Goal: Task Accomplishment & Management: Use online tool/utility

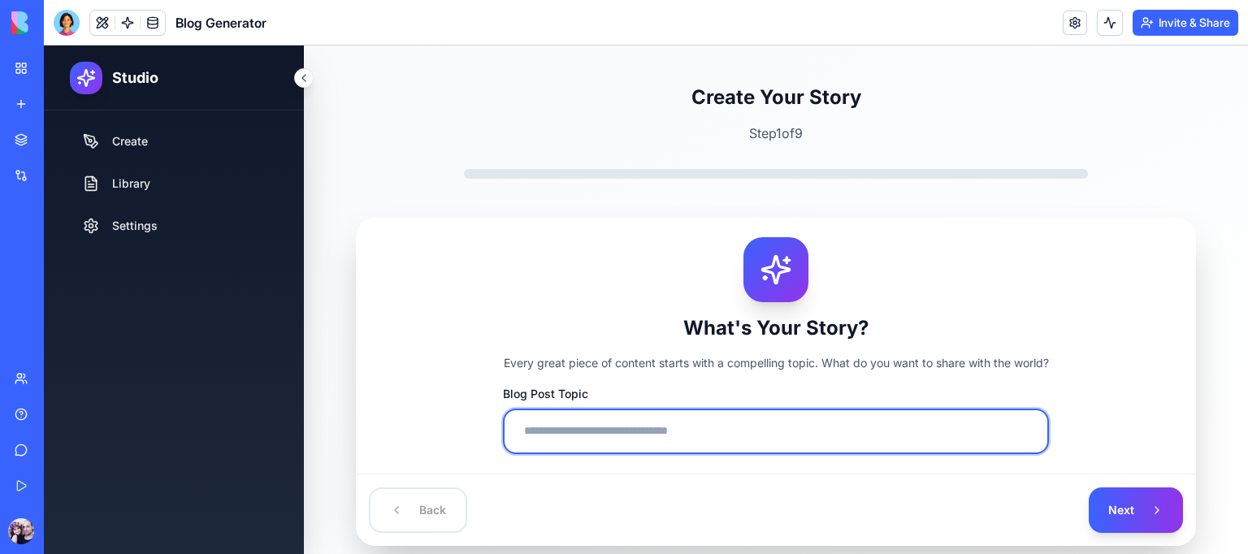
click at [671, 423] on input "Blog Post Topic" at bounding box center [776, 432] width 546 height 46
type input "*"
type input "**********"
click at [1089, 488] on button "Next" at bounding box center [1136, 511] width 94 height 46
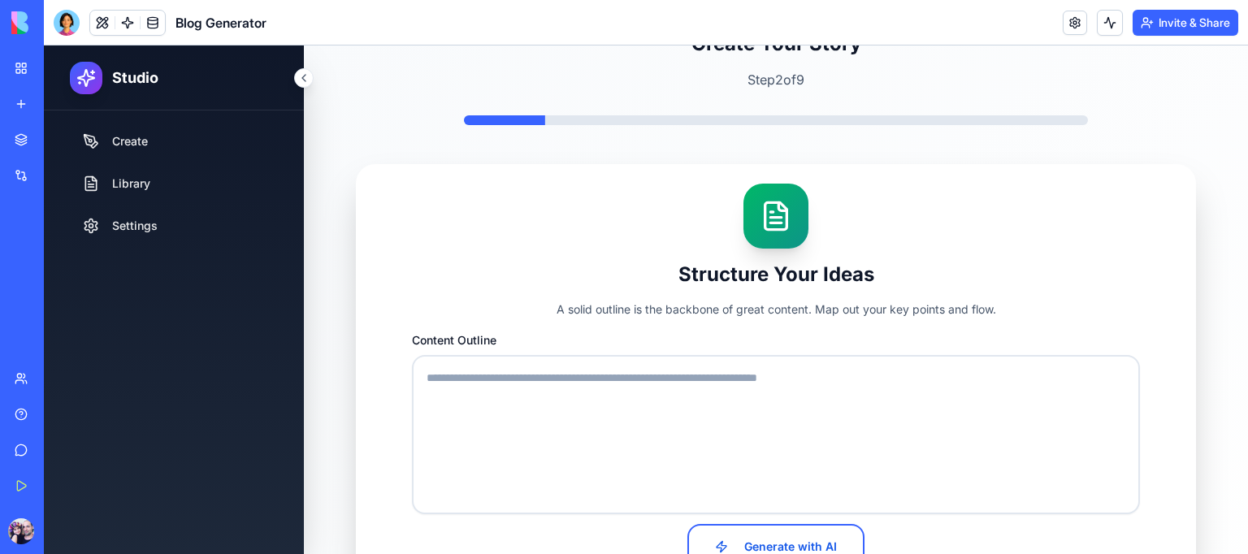
scroll to position [81, 0]
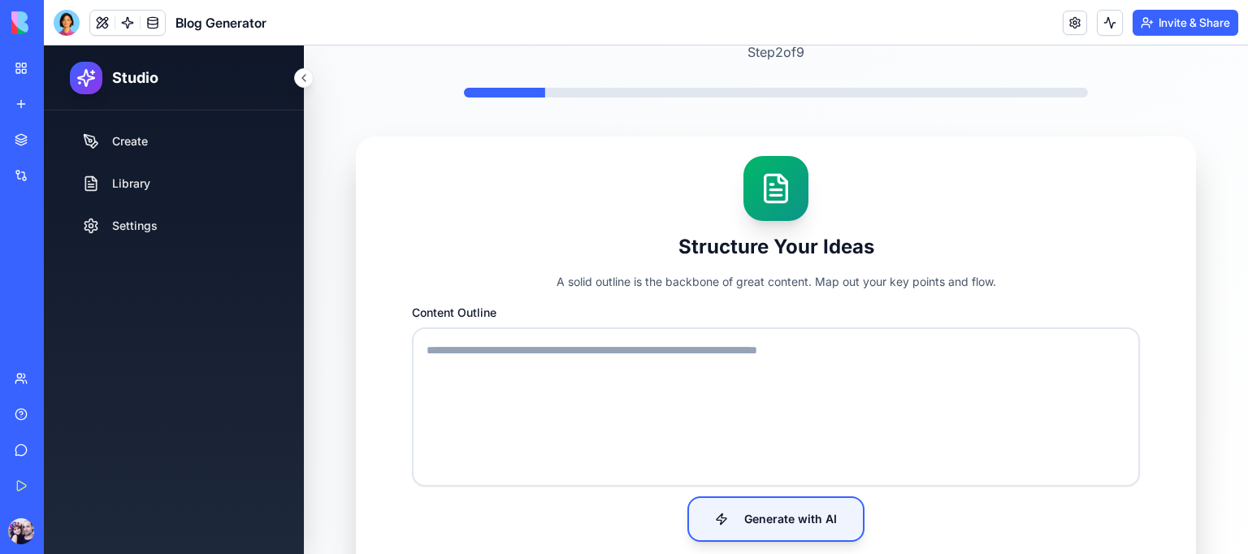
click at [782, 532] on button "Generate with AI" at bounding box center [776, 520] width 177 height 46
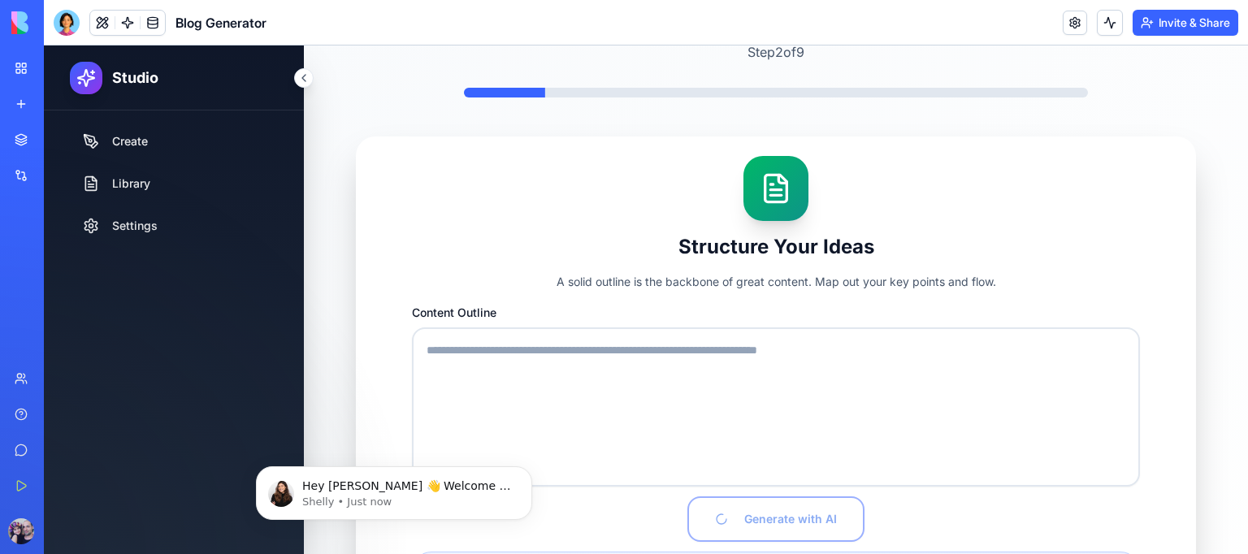
scroll to position [0, 0]
click at [404, 498] on p "Shelly • Just now" at bounding box center [407, 502] width 210 height 15
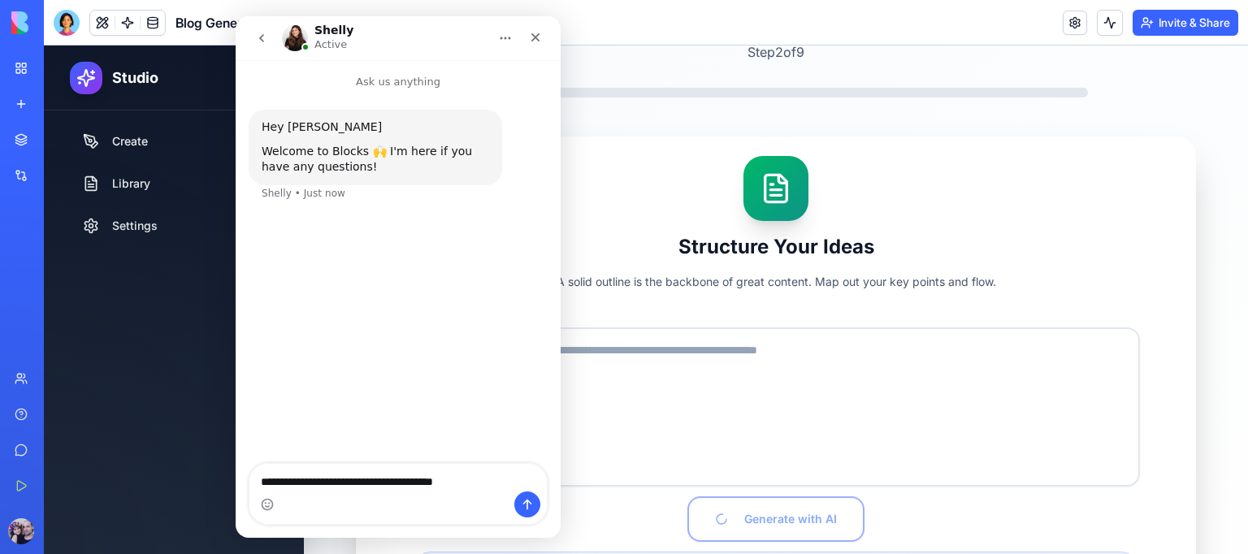
type textarea "**********"
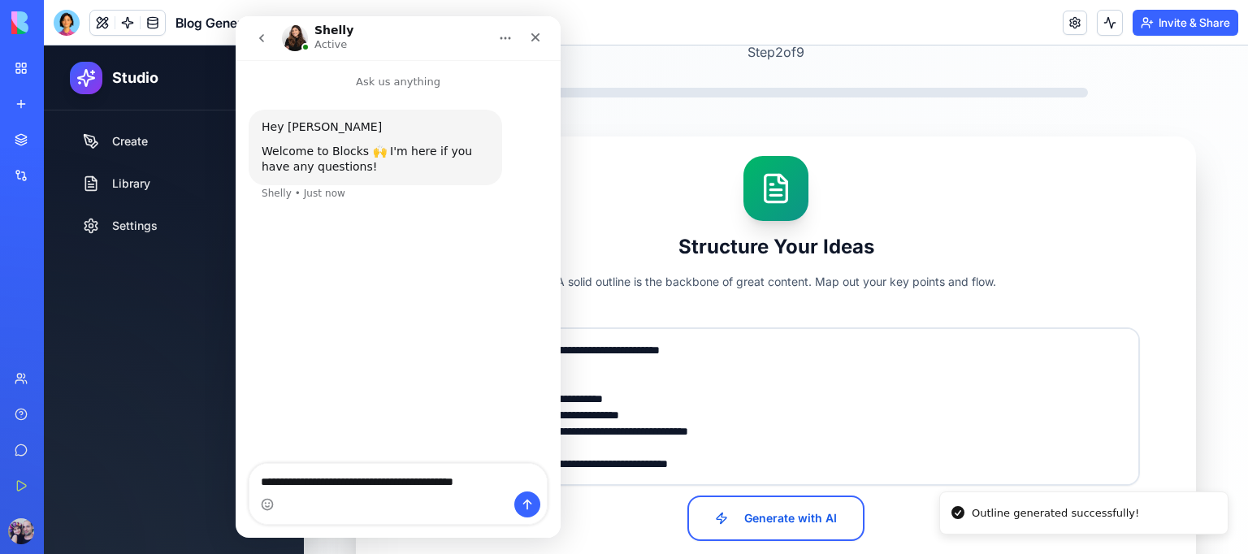
type textarea "**********"
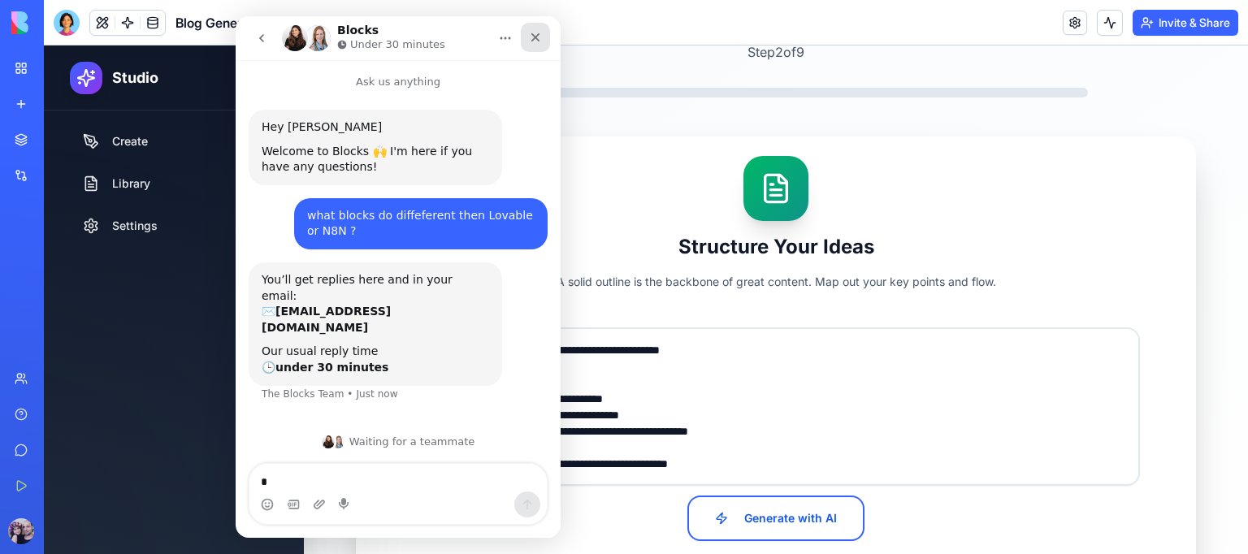
type textarea "**"
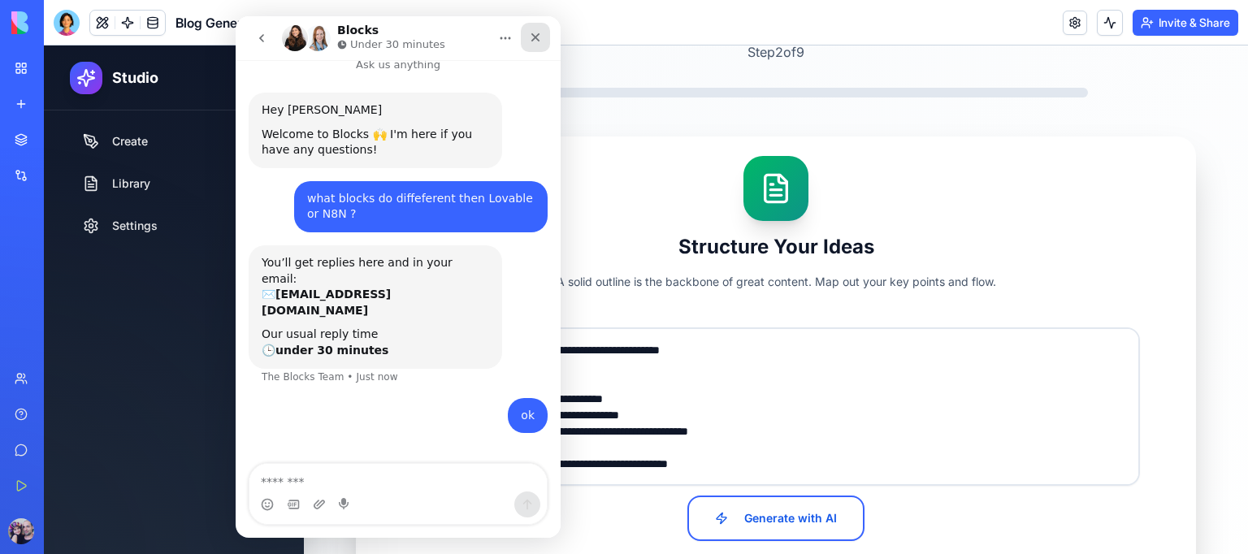
click at [533, 41] on icon "Close" at bounding box center [535, 37] width 13 height 13
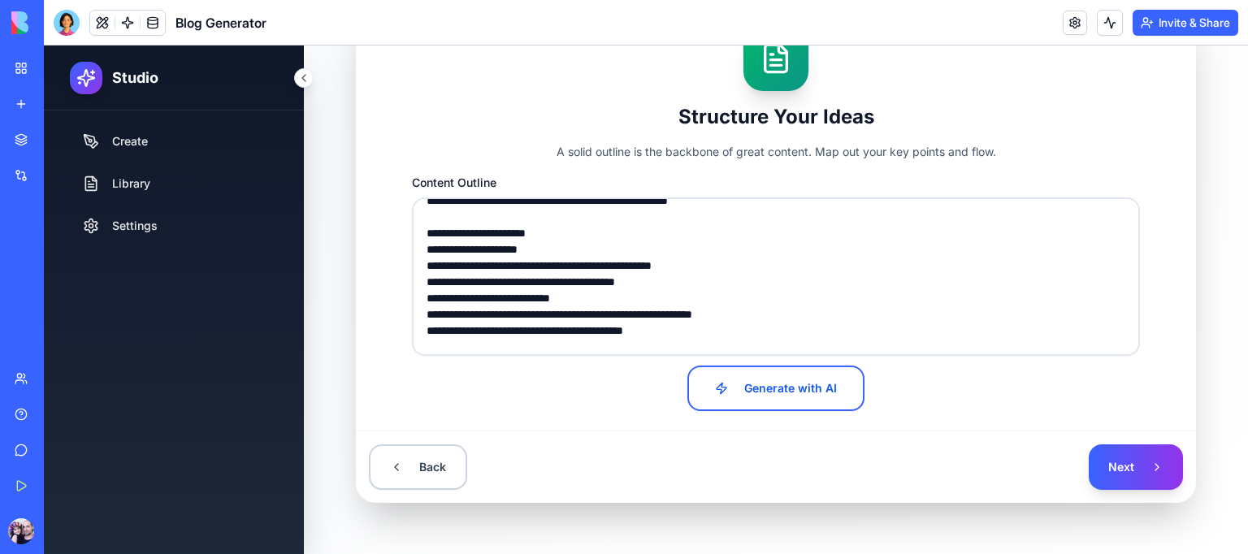
scroll to position [244, 0]
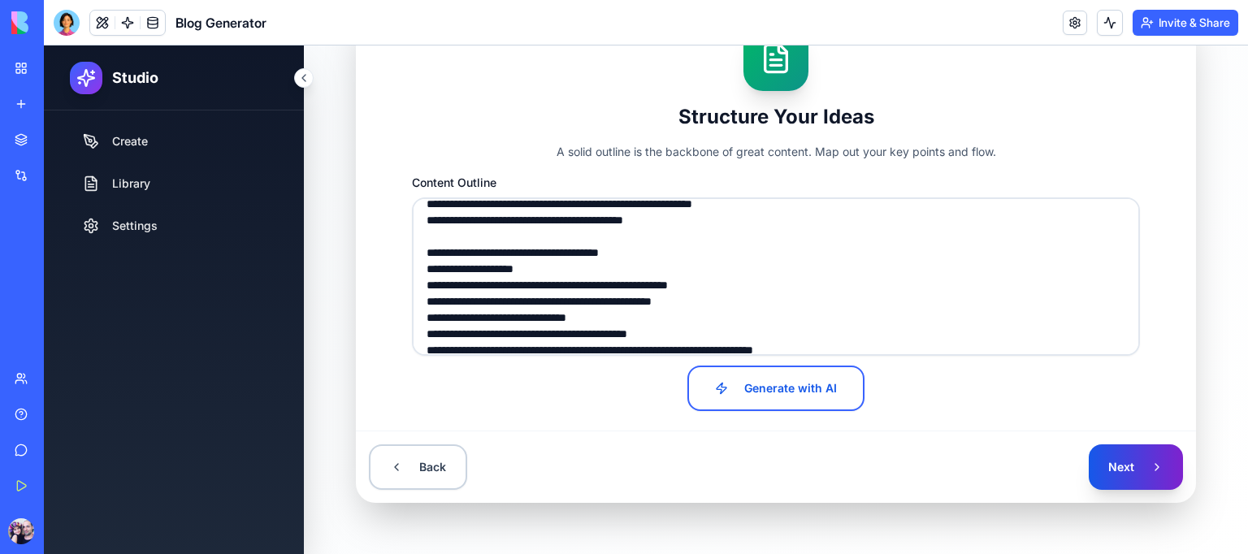
click at [1122, 466] on button "Next" at bounding box center [1136, 468] width 94 height 46
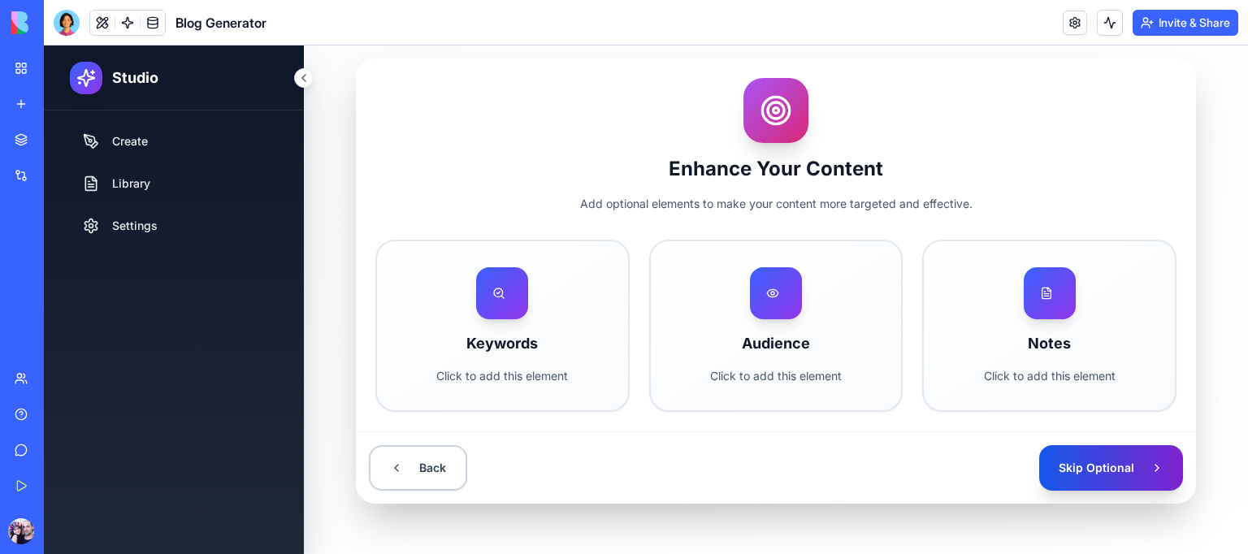
click at [1126, 468] on button "Skip Optional" at bounding box center [1111, 468] width 144 height 46
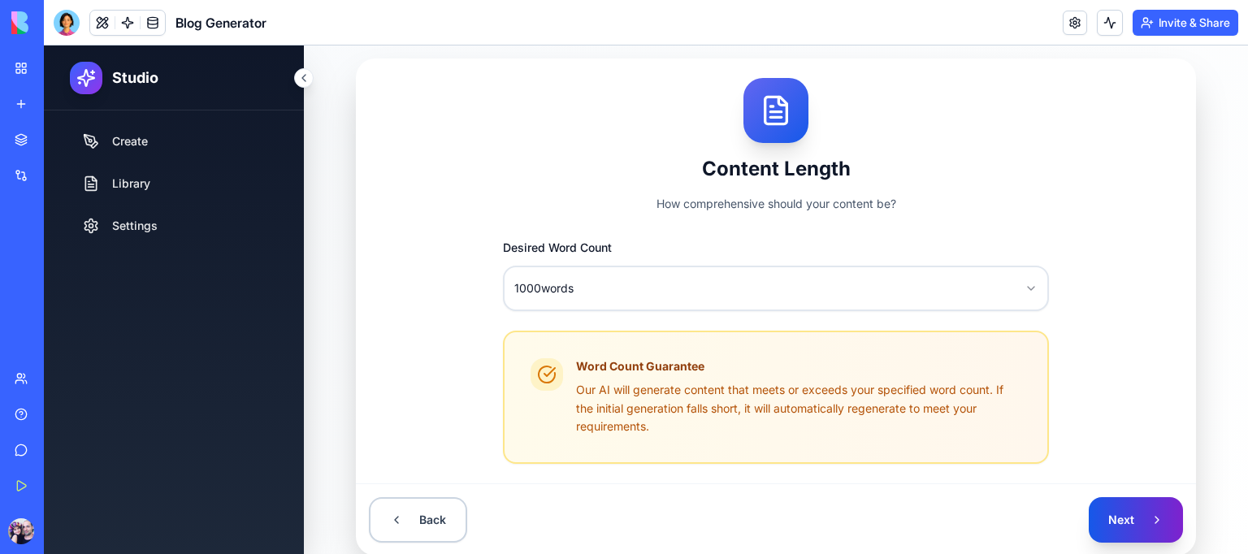
click at [1121, 524] on button "Next" at bounding box center [1136, 520] width 94 height 46
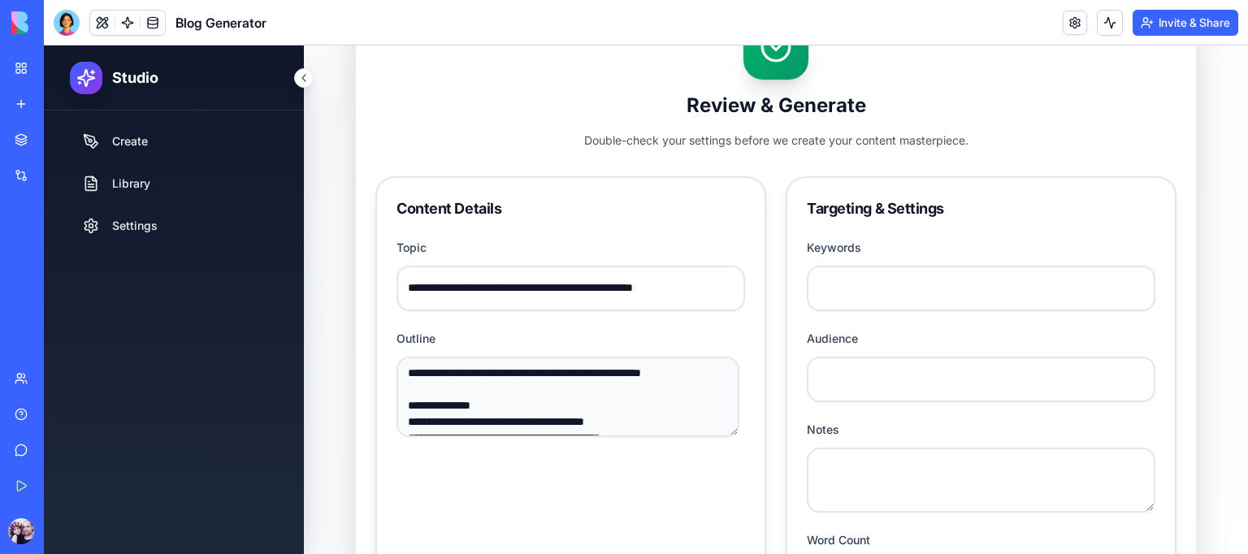
scroll to position [403, 0]
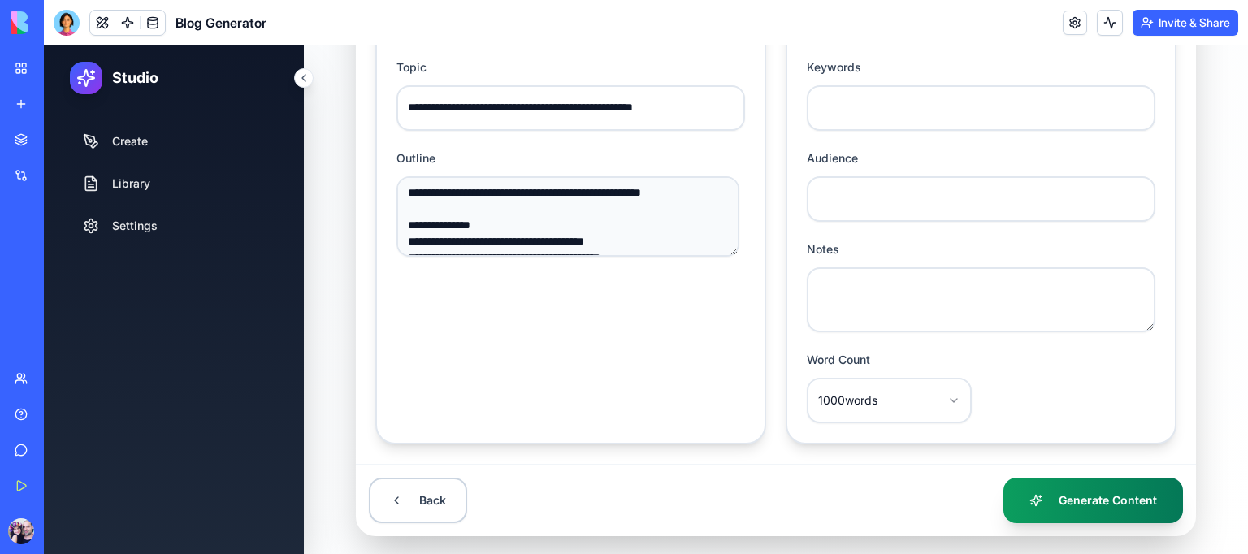
click at [1093, 497] on button "Generate Content" at bounding box center [1094, 501] width 180 height 46
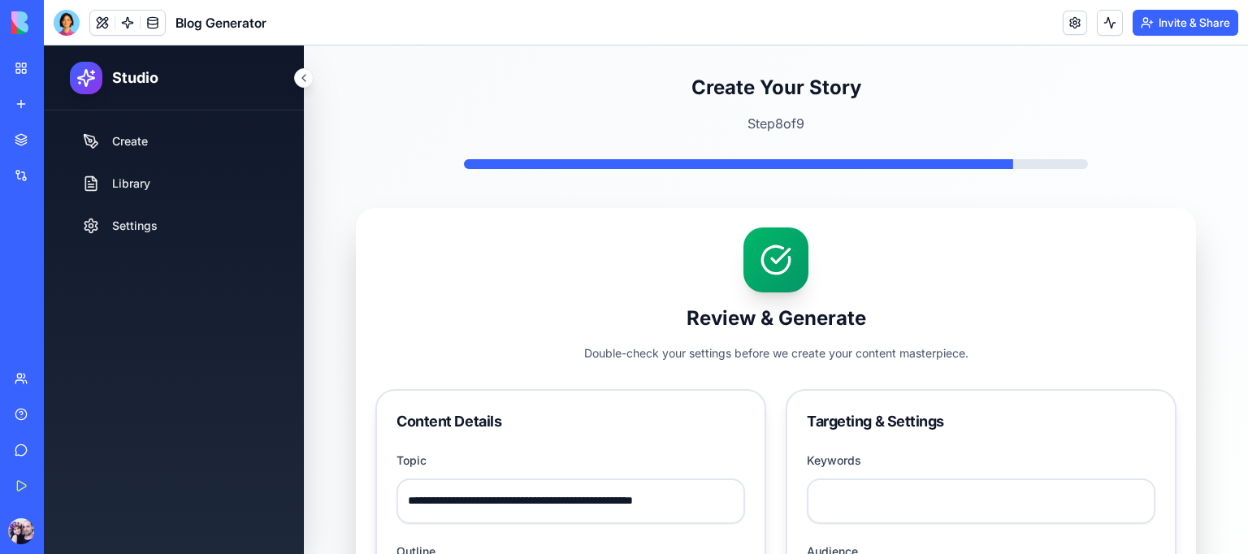
scroll to position [0, 0]
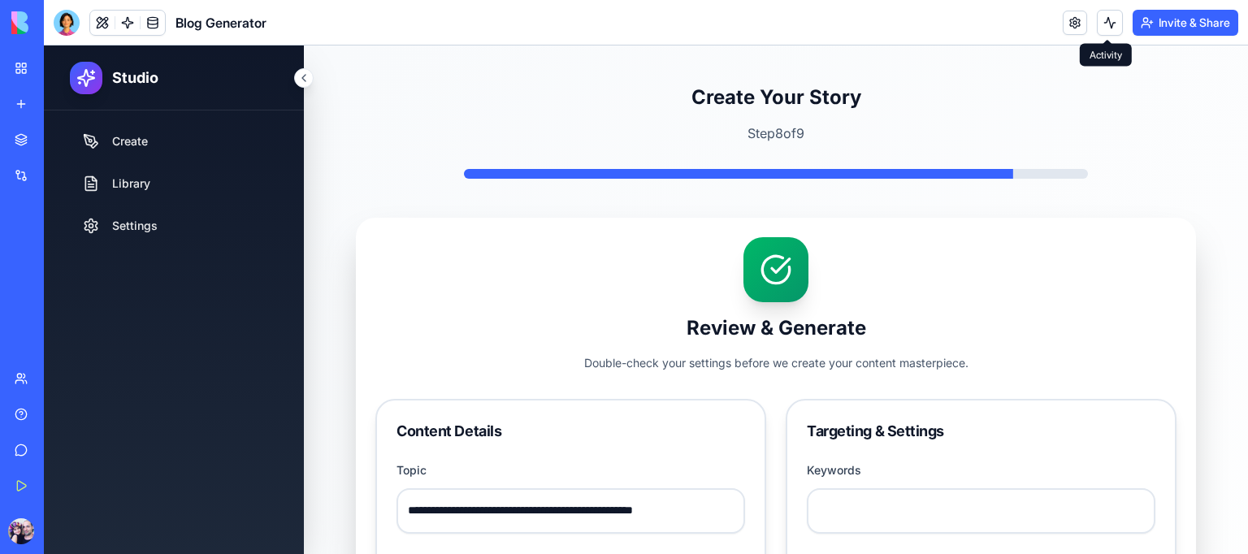
click at [1105, 19] on button at bounding box center [1110, 23] width 26 height 26
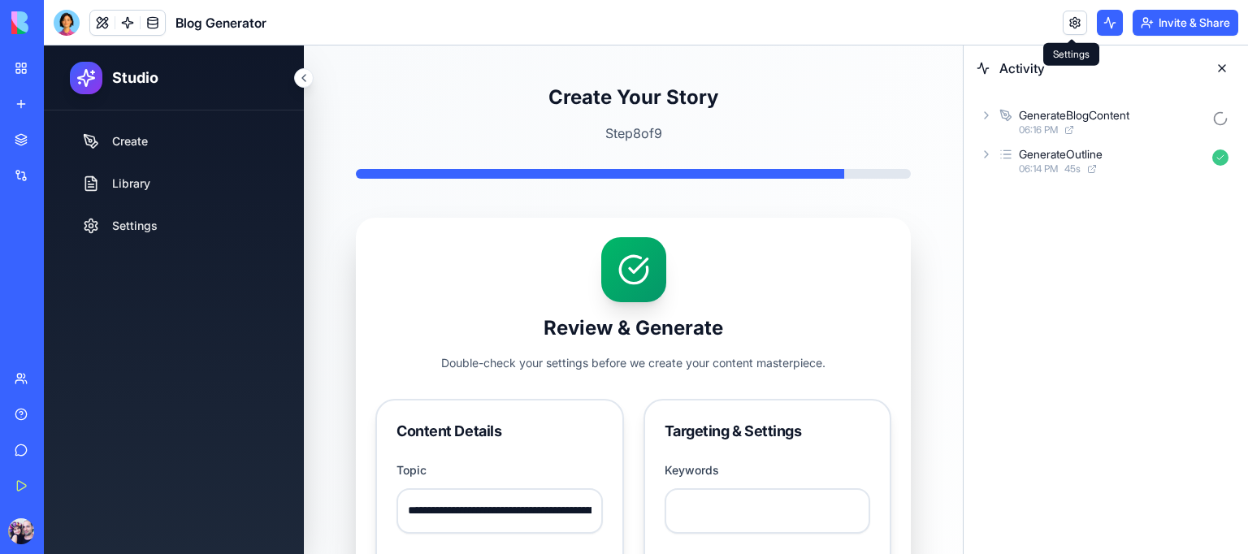
click at [1077, 27] on link at bounding box center [1075, 23] width 24 height 24
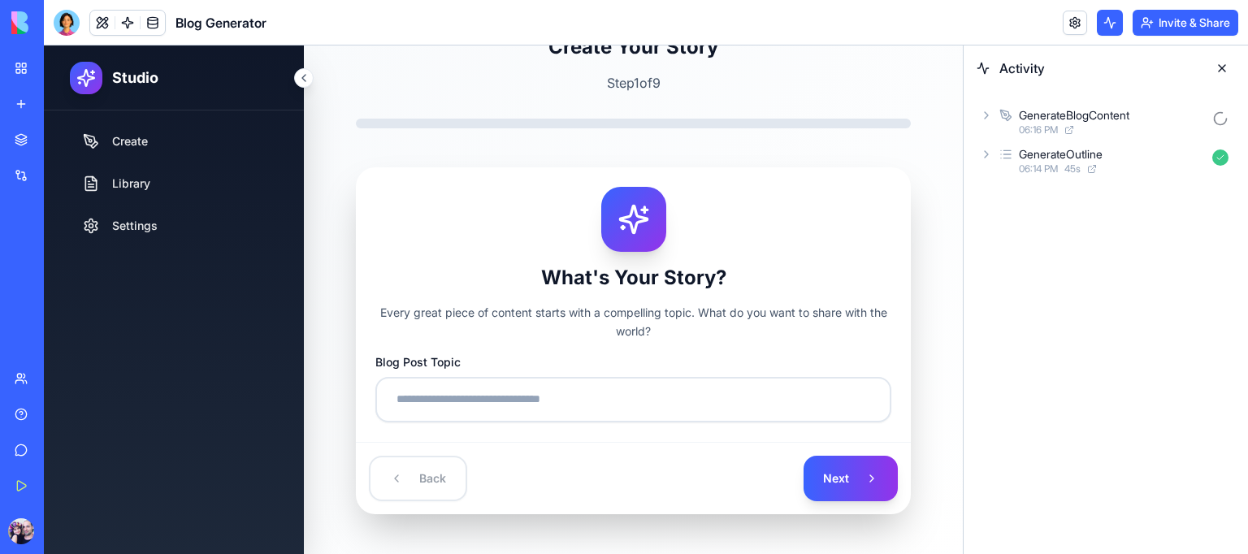
scroll to position [62, 0]
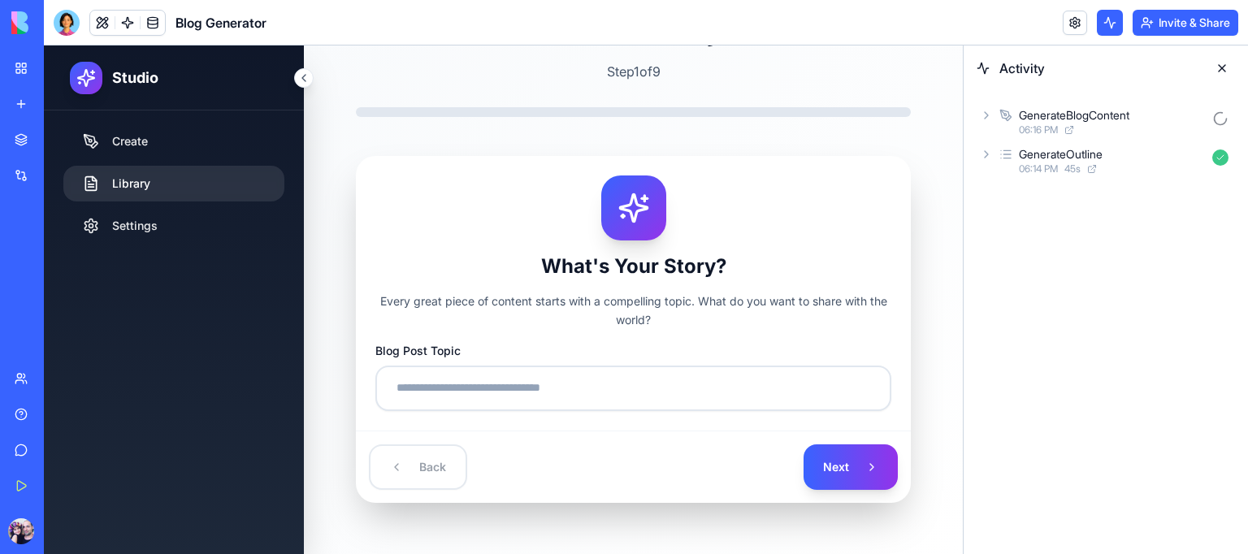
click at [141, 180] on link "Library" at bounding box center [173, 184] width 221 height 36
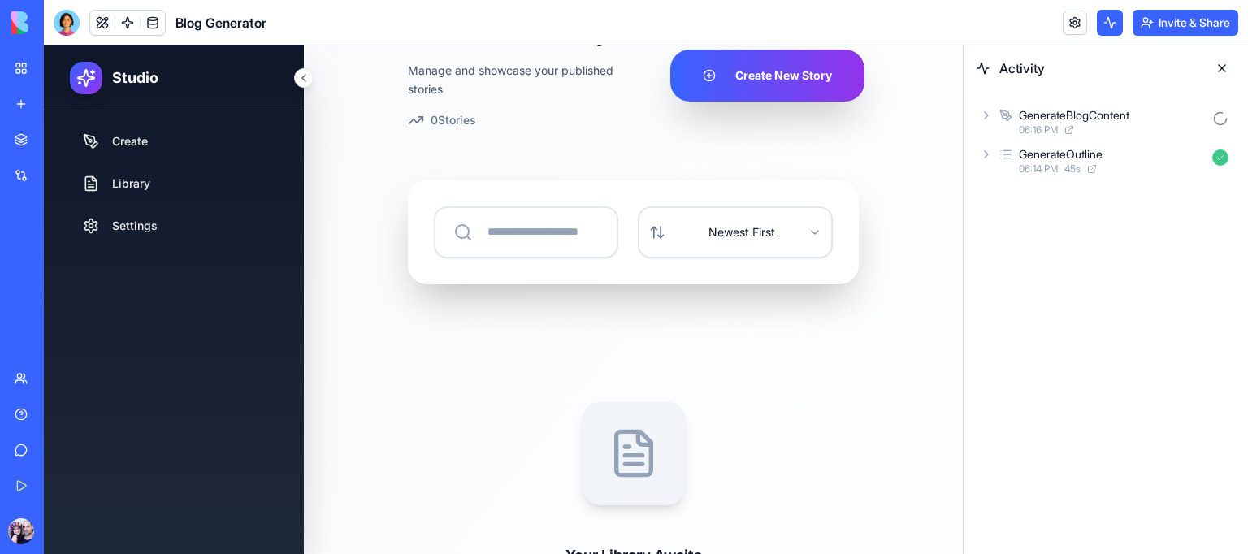
click at [1099, 129] on div "06:16 PM" at bounding box center [1112, 130] width 187 height 13
click at [1090, 188] on div "AgentCall" at bounding box center [1070, 187] width 49 height 16
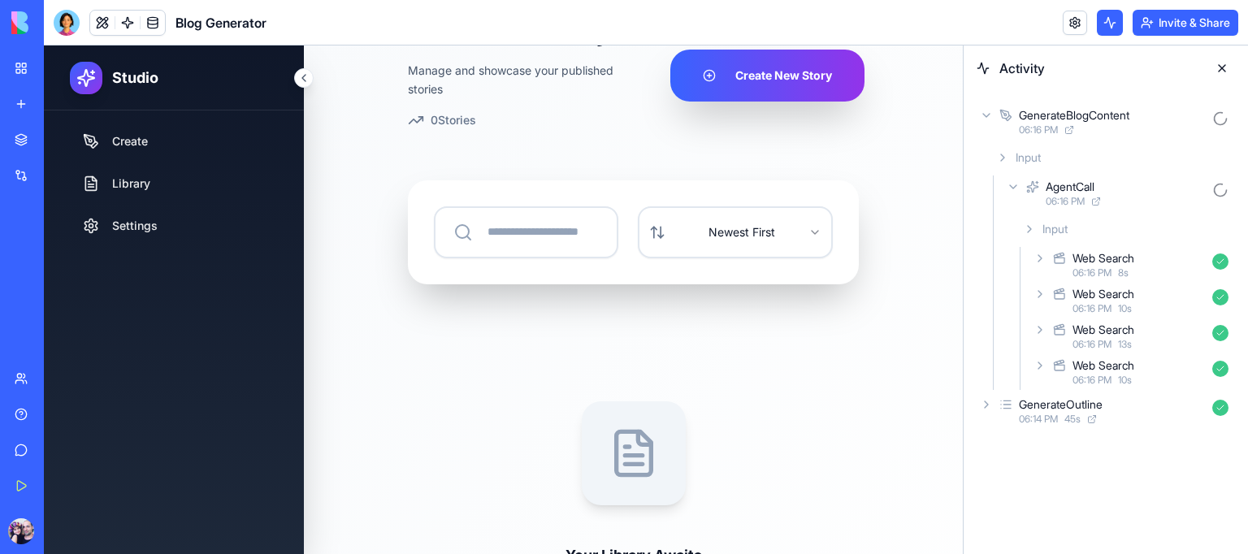
click at [1065, 228] on span "Input" at bounding box center [1055, 229] width 25 height 16
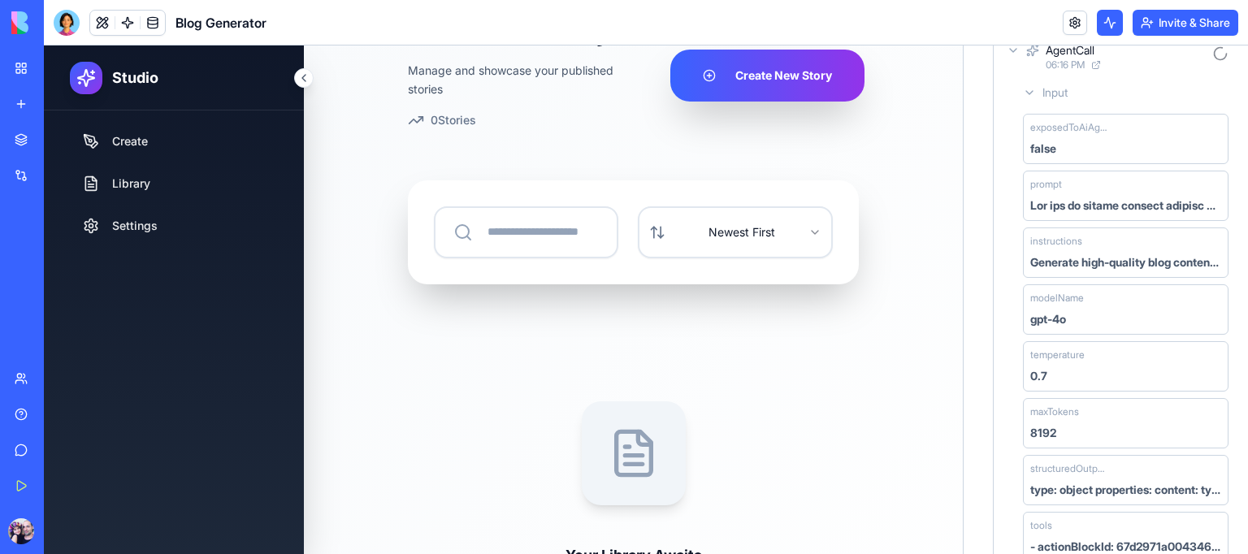
scroll to position [163, 0]
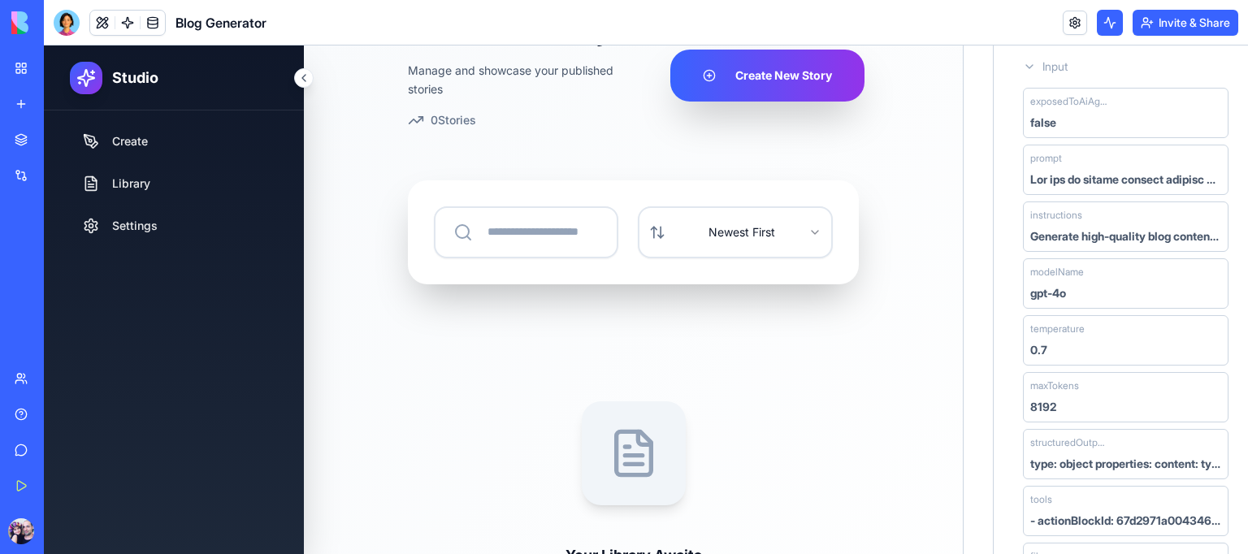
click at [1086, 289] on div "gpt-4o" at bounding box center [1126, 293] width 191 height 16
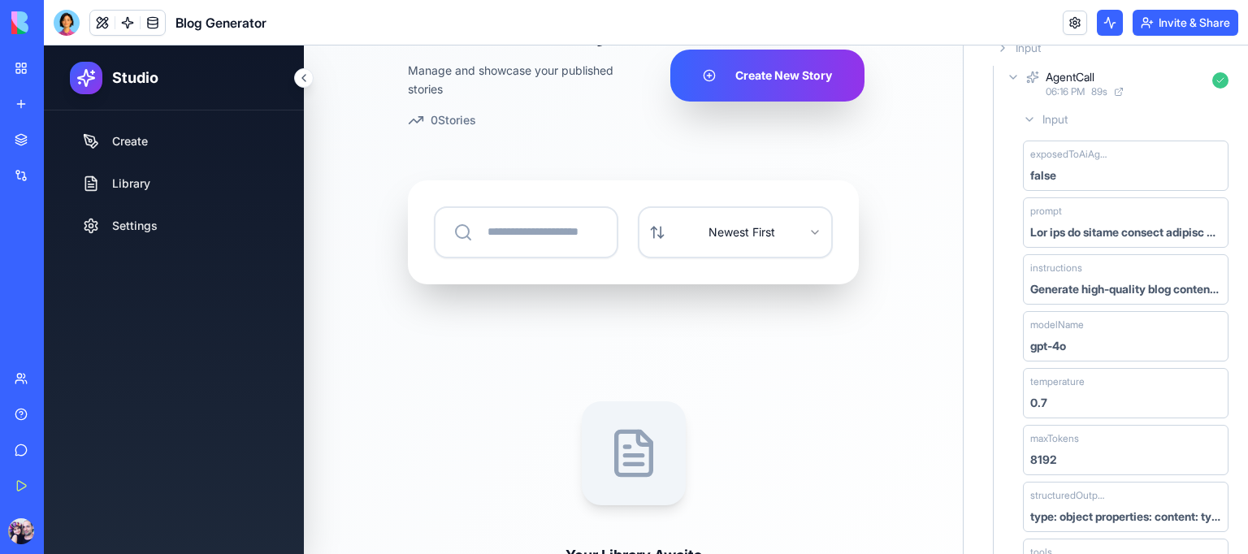
scroll to position [0, 0]
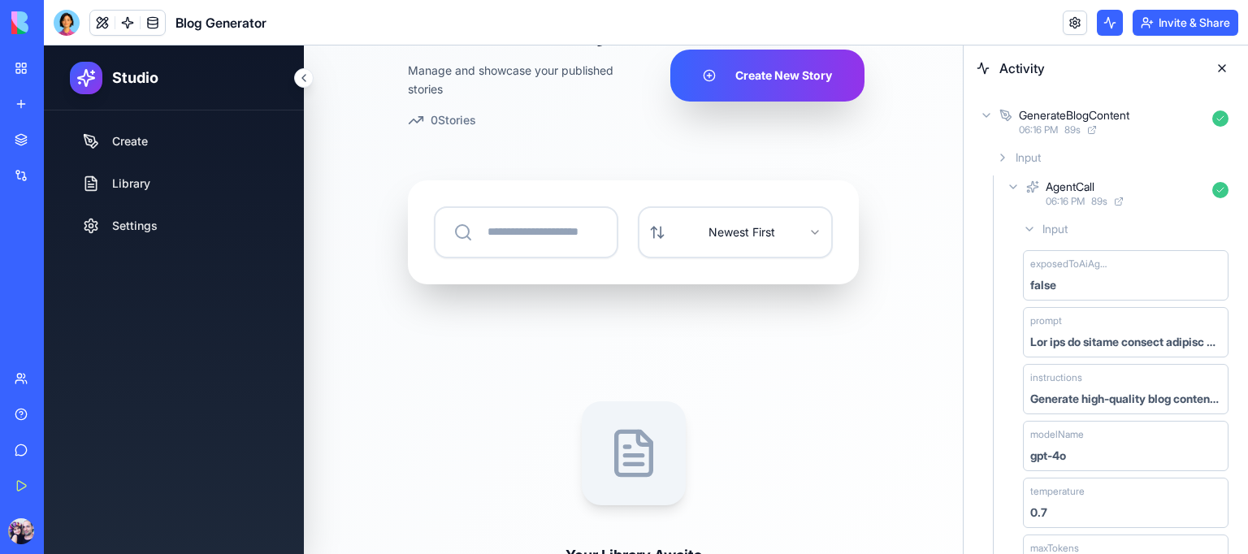
click at [1070, 177] on div "AgentCall 06:16 PM 89 s" at bounding box center [1120, 194] width 232 height 36
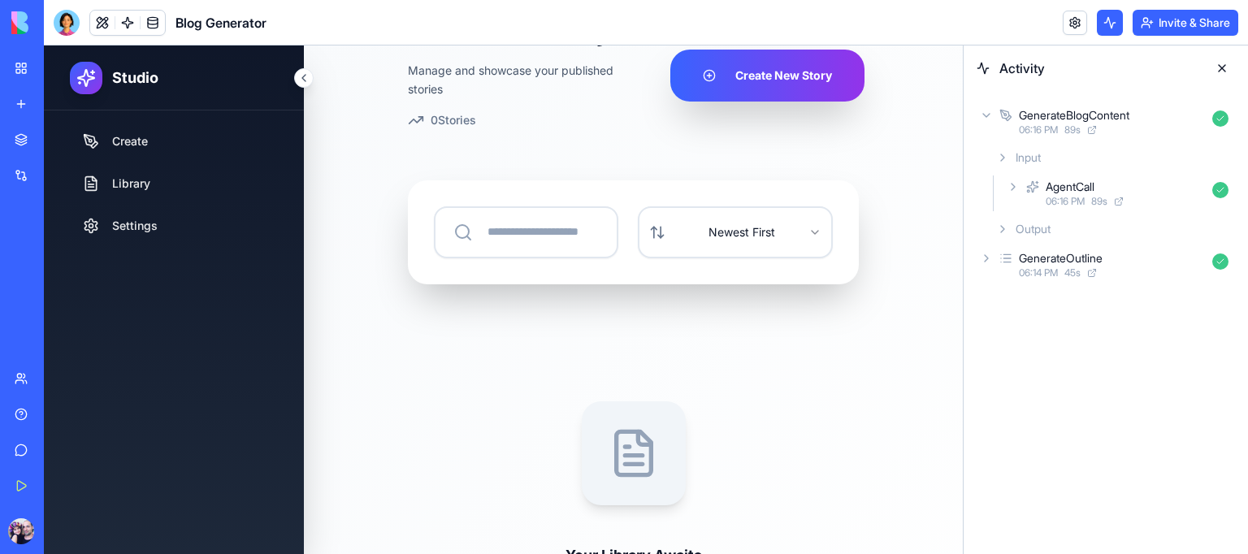
click at [1057, 219] on div "Output" at bounding box center [1112, 229] width 245 height 29
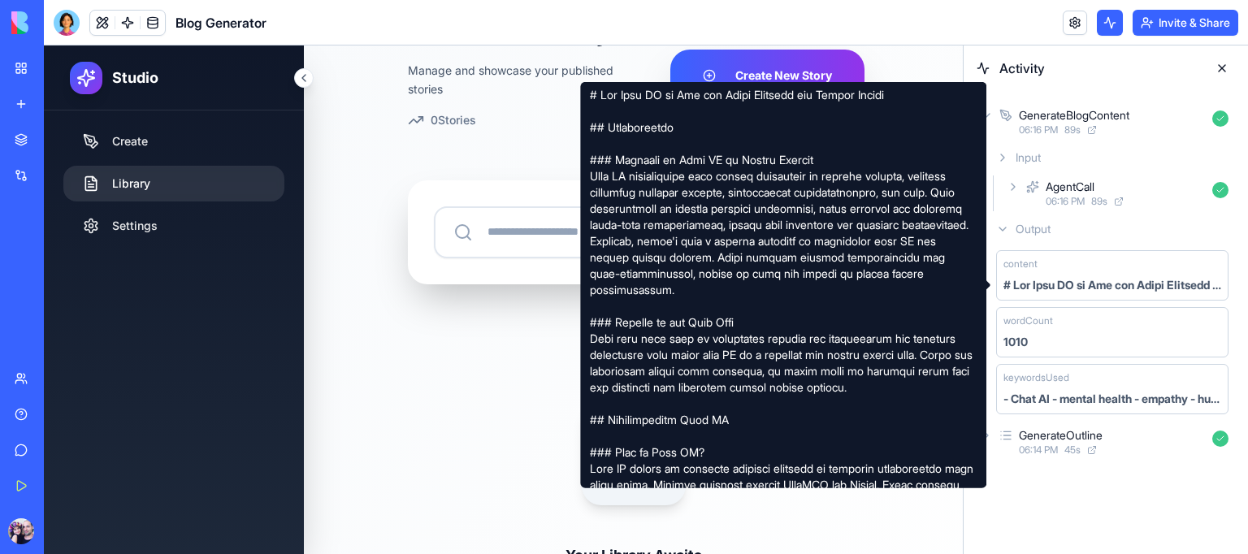
click at [138, 191] on link "Library" at bounding box center [173, 184] width 221 height 36
click at [320, 223] on div "Your Content Library Manage and showcase your published stories 0 Stories Creat…" at bounding box center [633, 392] width 659 height 816
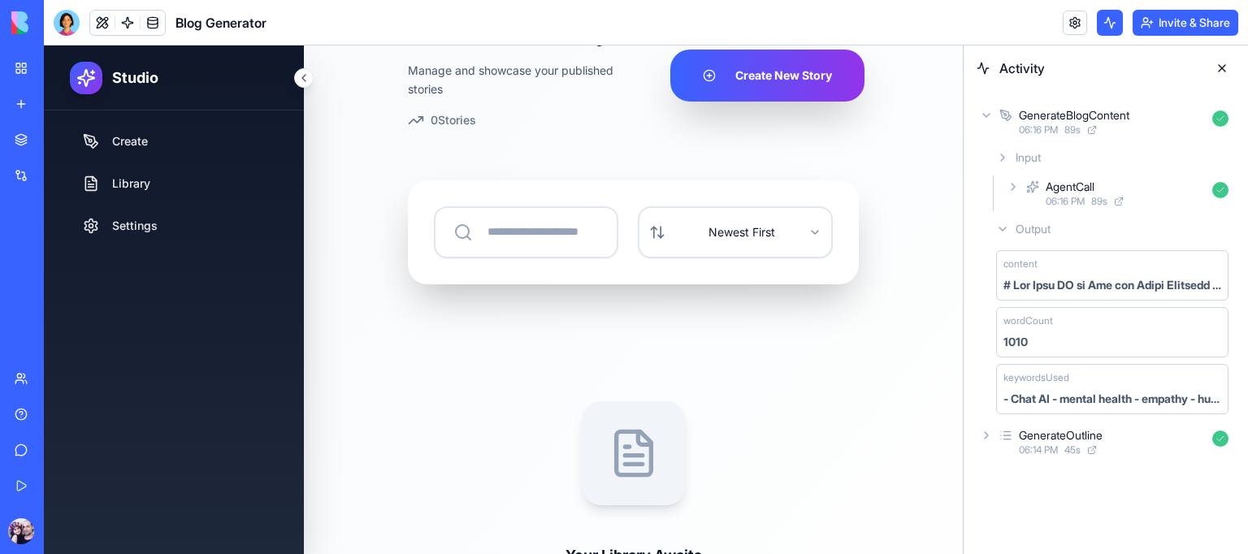
click at [50, 67] on div "My Workspace" at bounding box center [49, 68] width 21 height 16
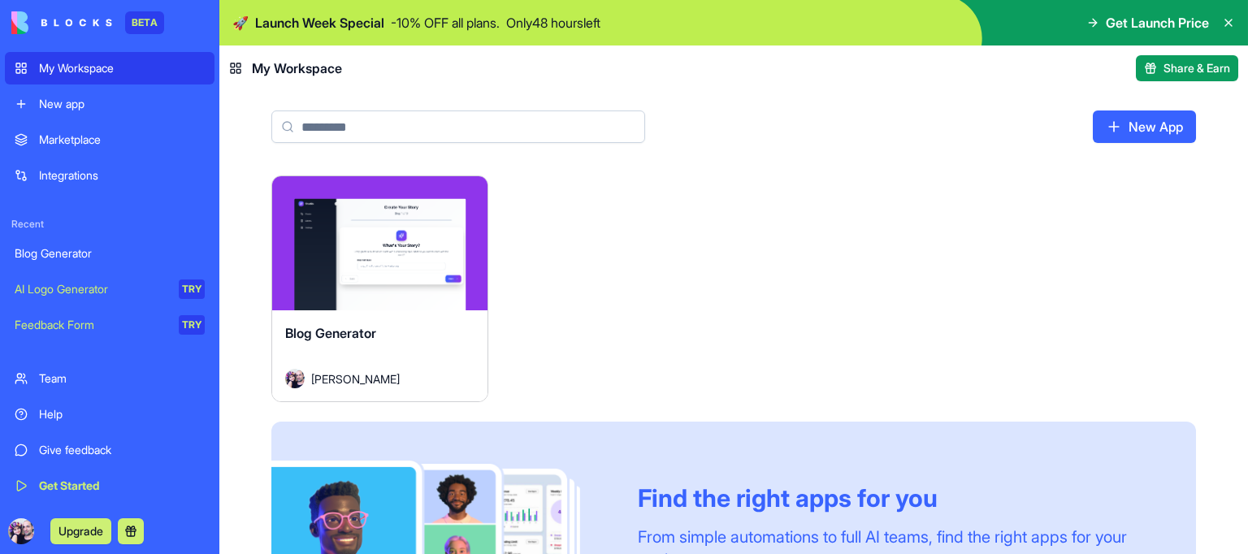
click at [377, 259] on button "Launch" at bounding box center [380, 244] width 122 height 33
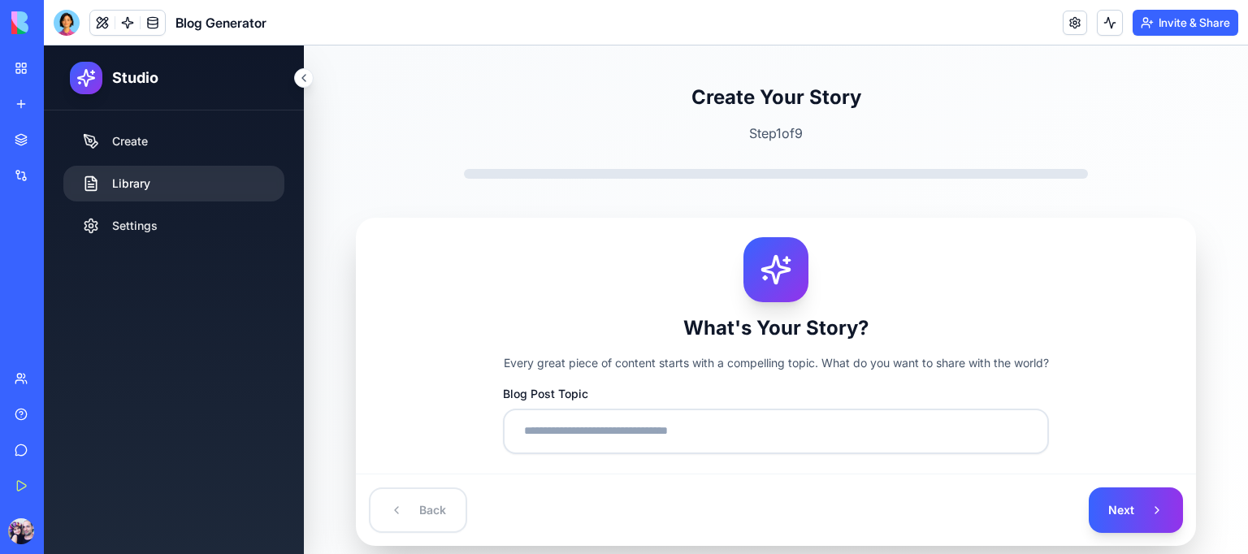
click at [150, 197] on link "Library" at bounding box center [173, 184] width 221 height 36
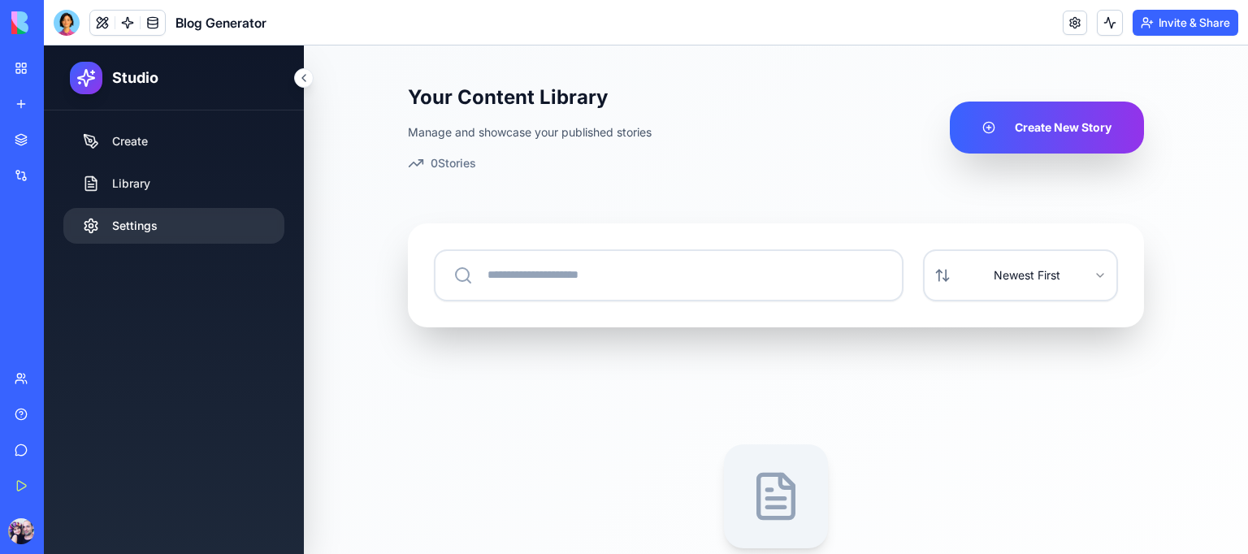
click at [176, 219] on link "Settings" at bounding box center [173, 226] width 221 height 36
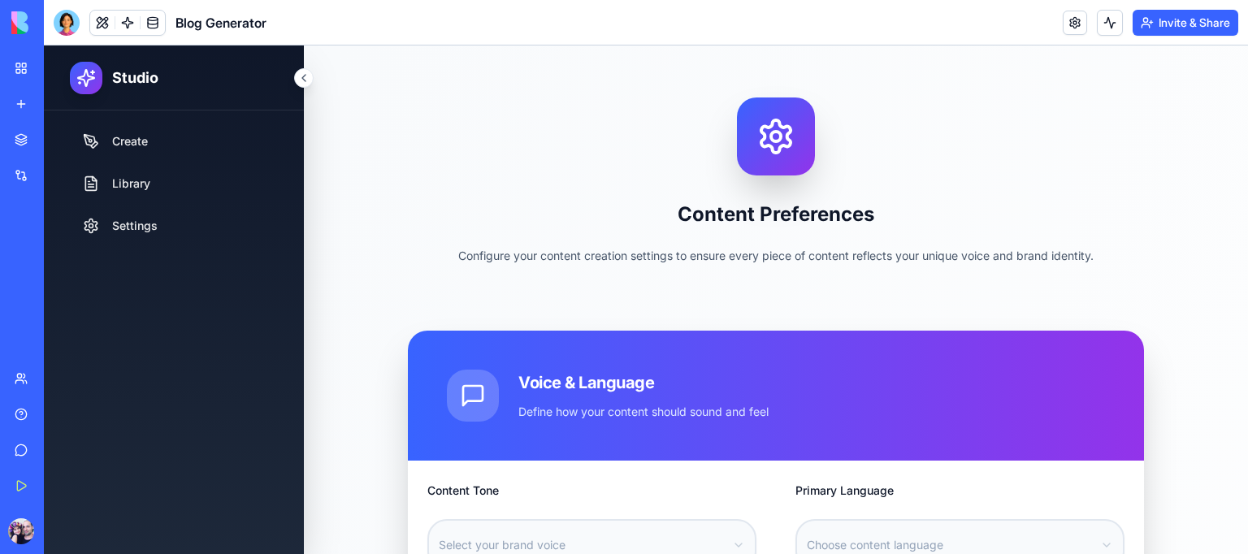
click at [167, 81] on div "Studio" at bounding box center [114, 78] width 141 height 33
click at [85, 71] on icon at bounding box center [86, 77] width 16 height 16
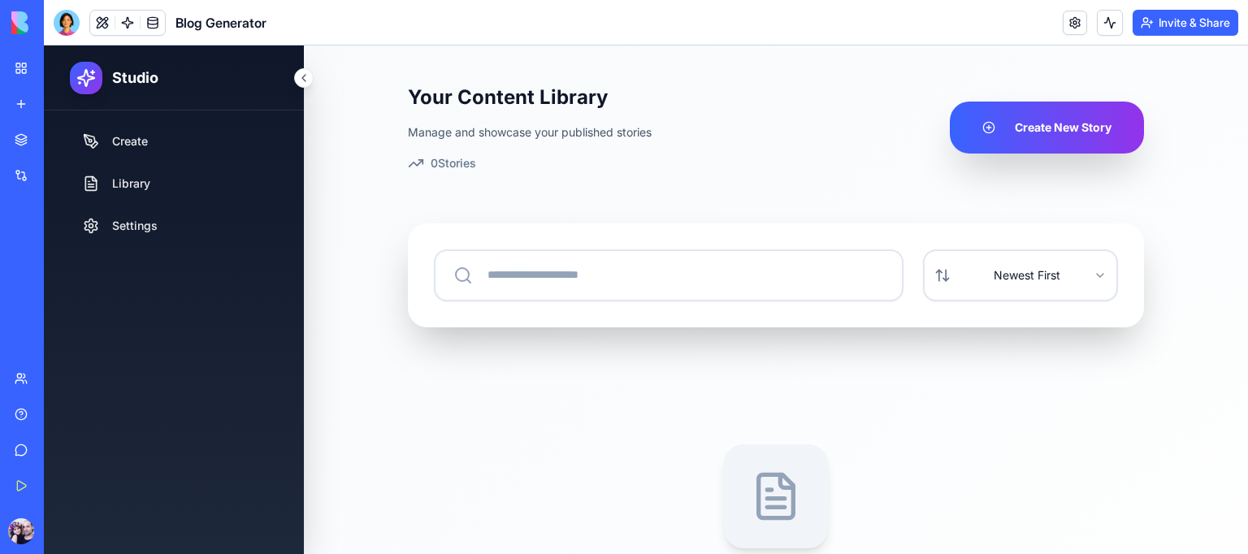
click at [23, 286] on div "AI Logo Generator" at bounding box center [19, 289] width 8 height 16
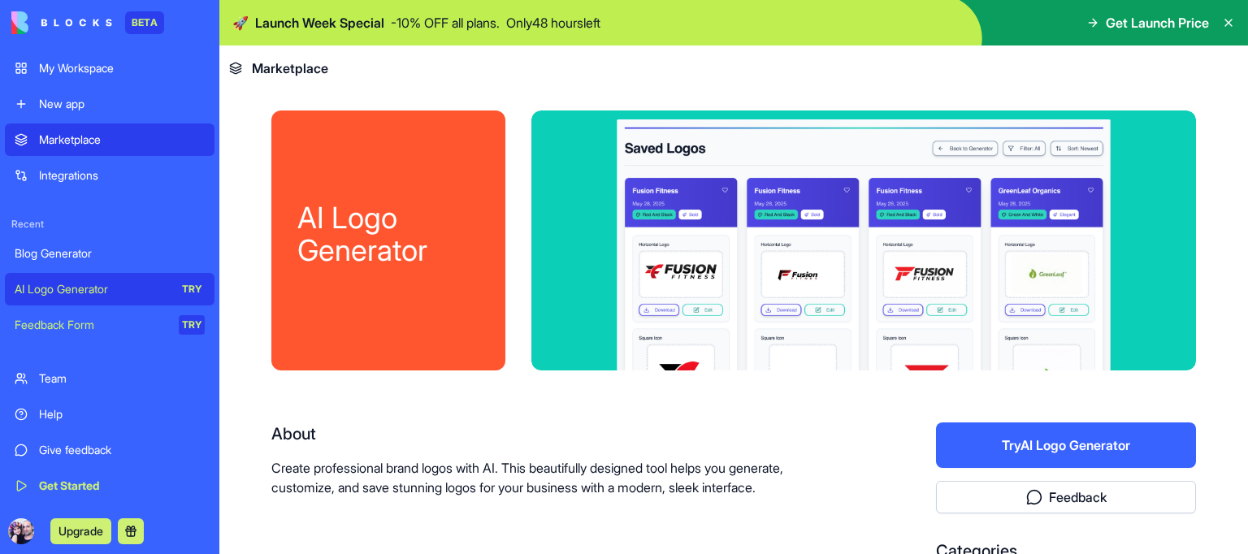
click at [107, 529] on button "Upgrade" at bounding box center [80, 532] width 61 height 26
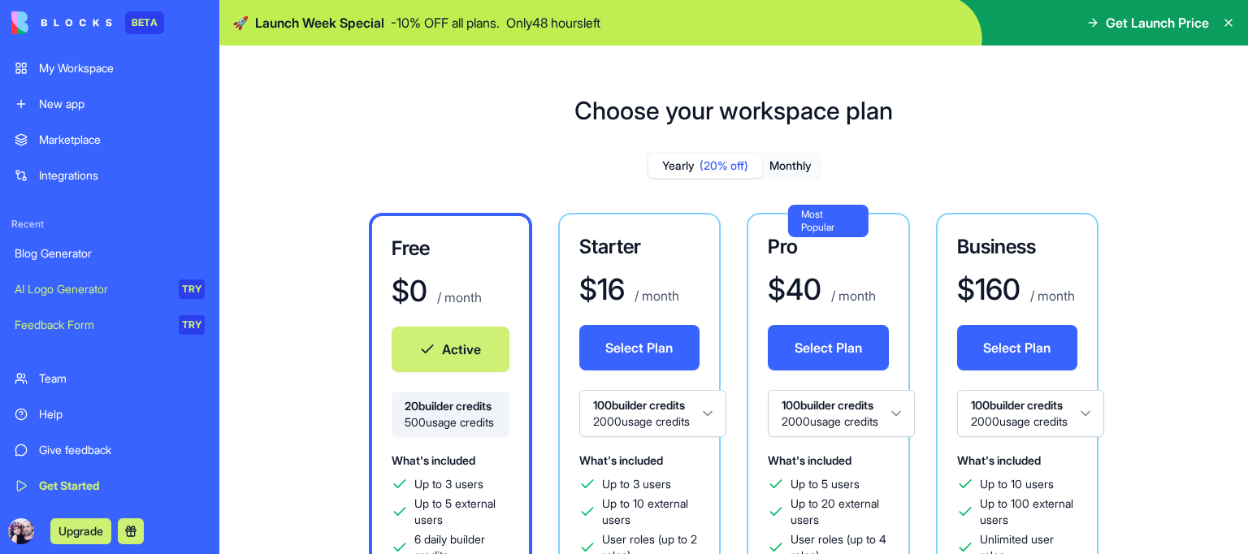
click at [88, 70] on div "My Workspace" at bounding box center [122, 68] width 166 height 16
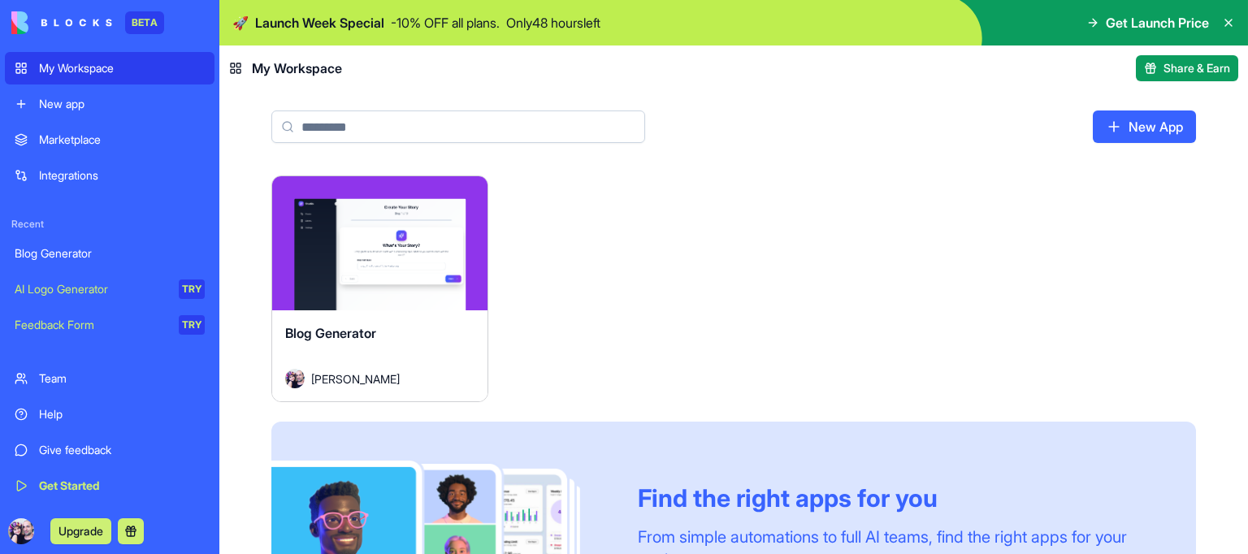
click at [74, 63] on div "My Workspace" at bounding box center [122, 68] width 166 height 16
click at [70, 117] on link "New app" at bounding box center [110, 104] width 210 height 33
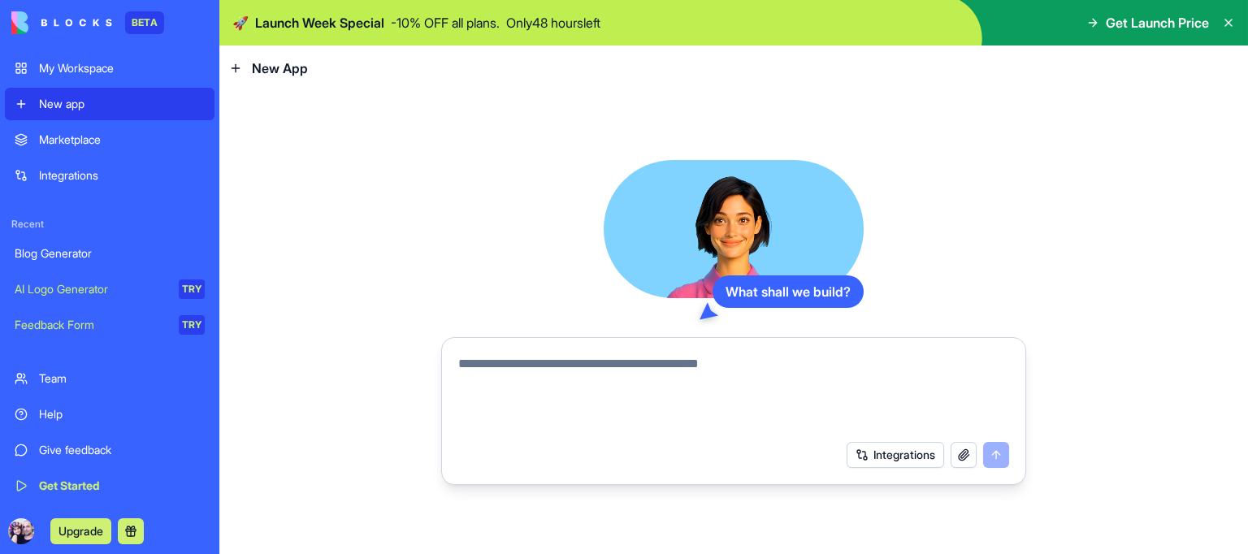
click at [735, 384] on textarea at bounding box center [733, 393] width 551 height 78
type textarea "*"
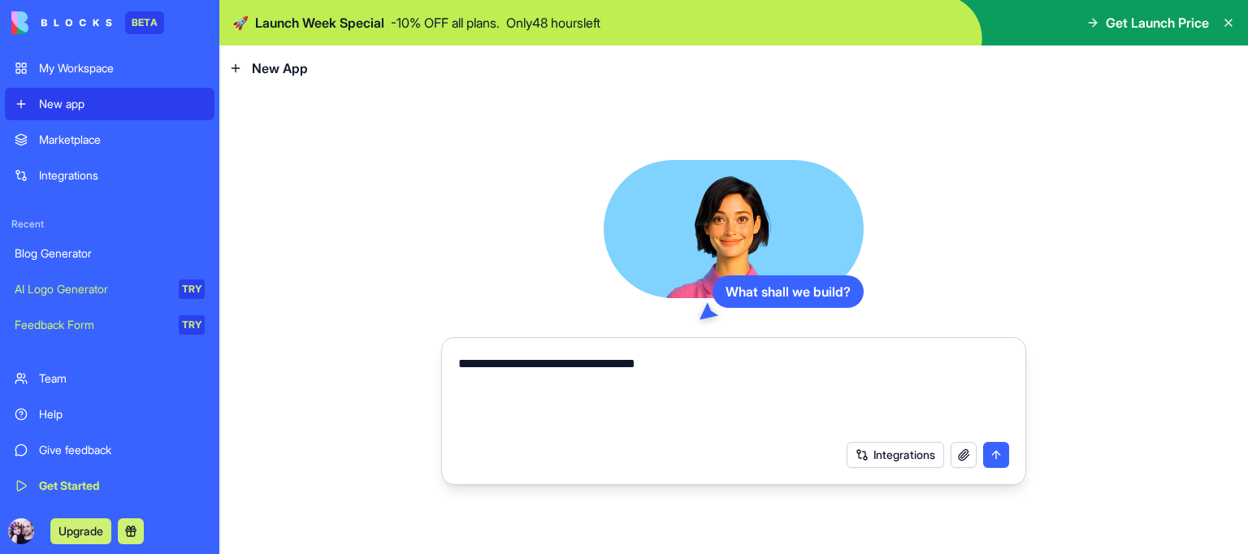
type textarea "**********"
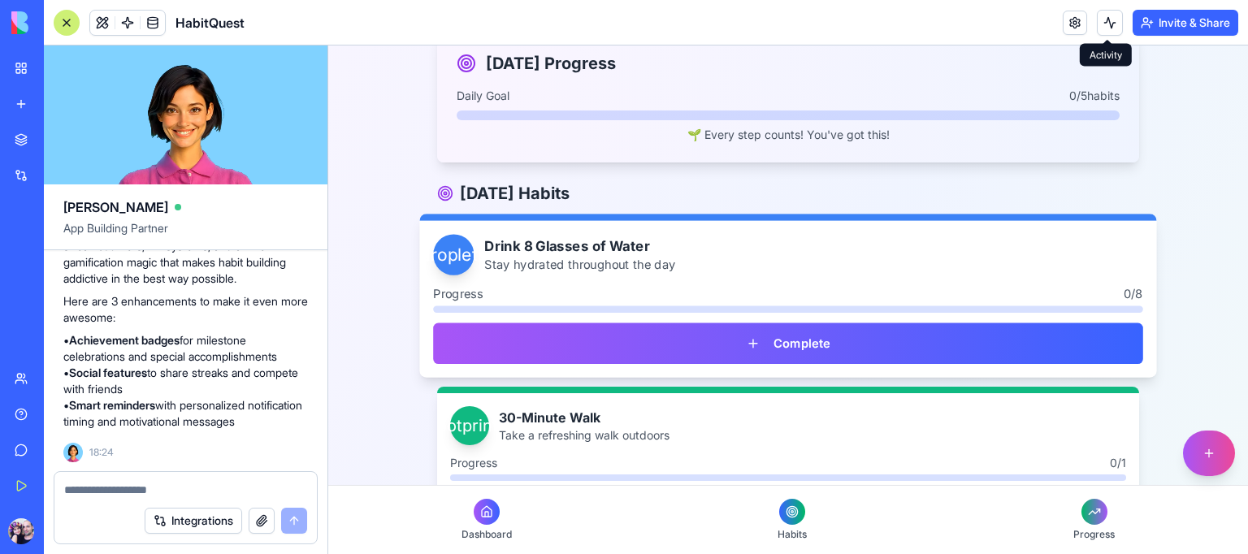
scroll to position [488, 0]
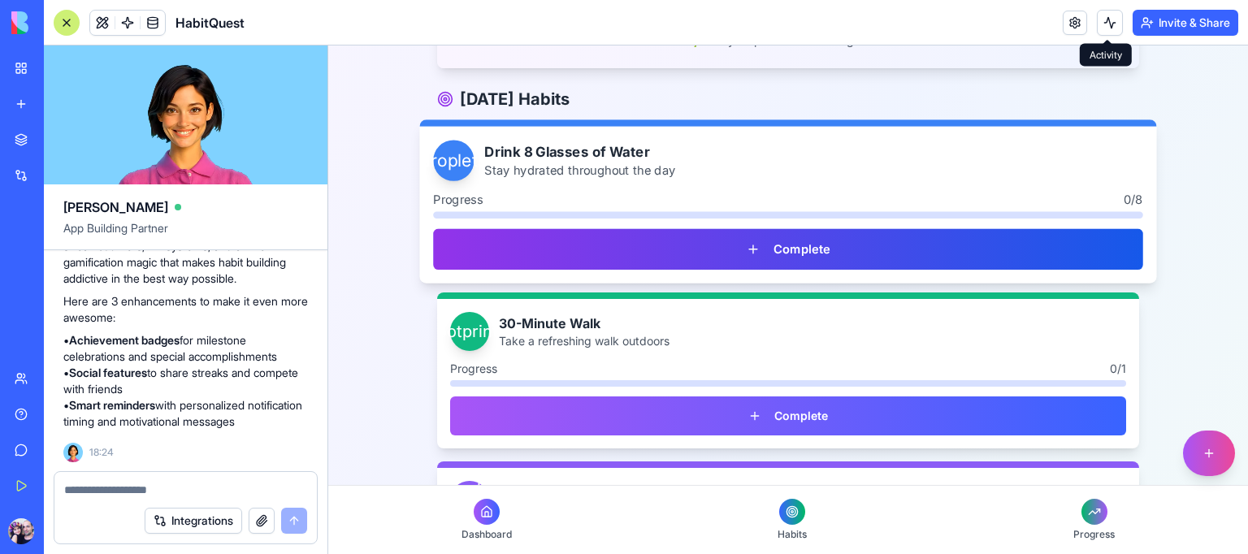
click at [791, 237] on button "Complete" at bounding box center [788, 249] width 710 height 41
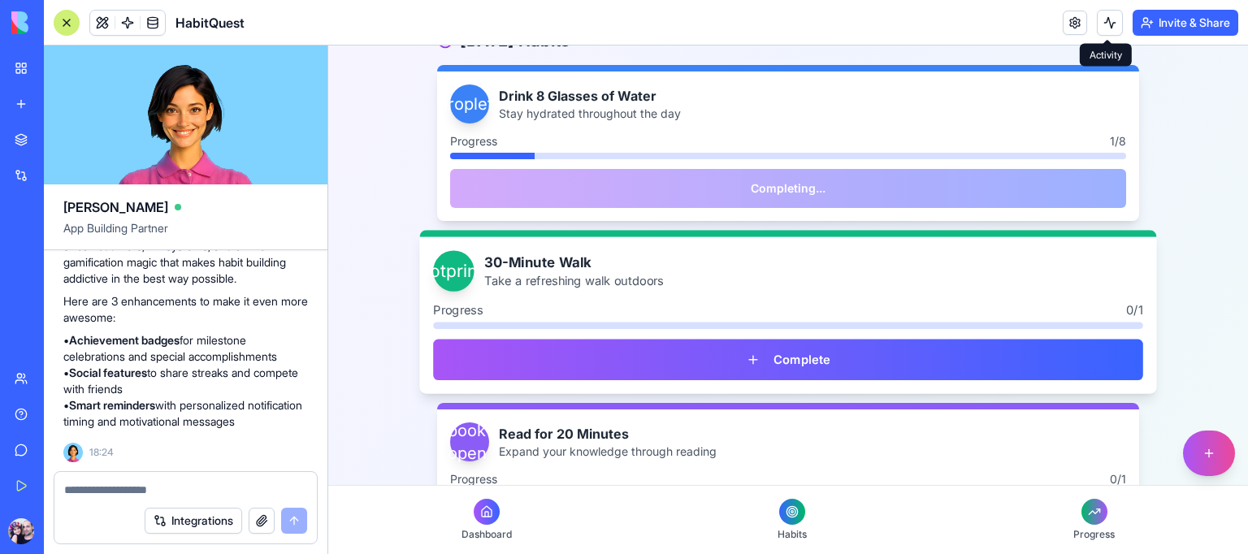
scroll to position [650, 0]
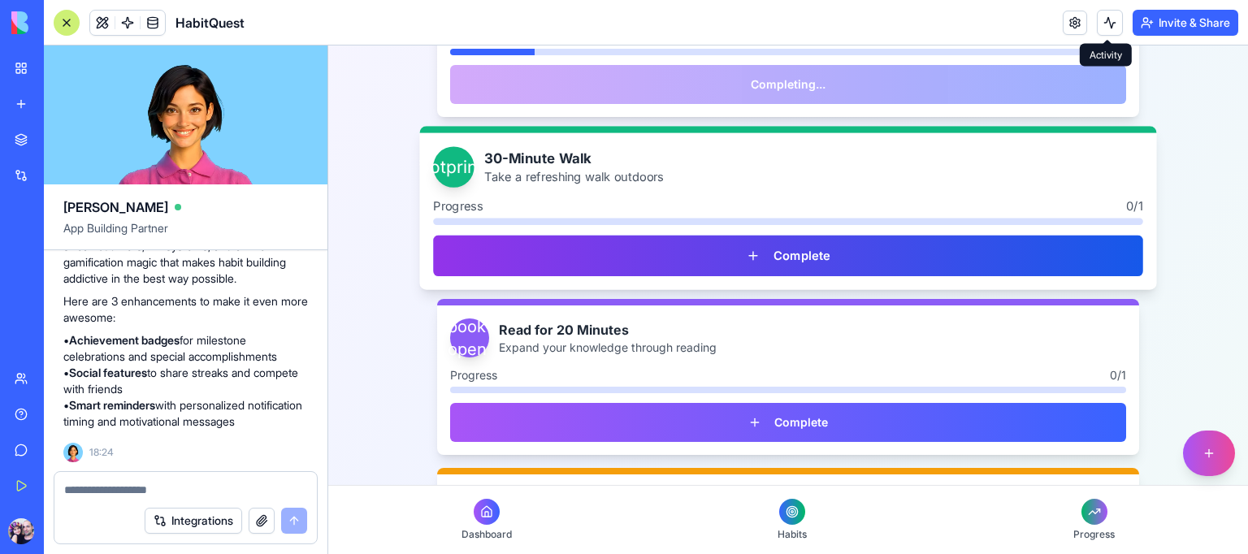
click at [801, 258] on button "Complete" at bounding box center [788, 256] width 710 height 41
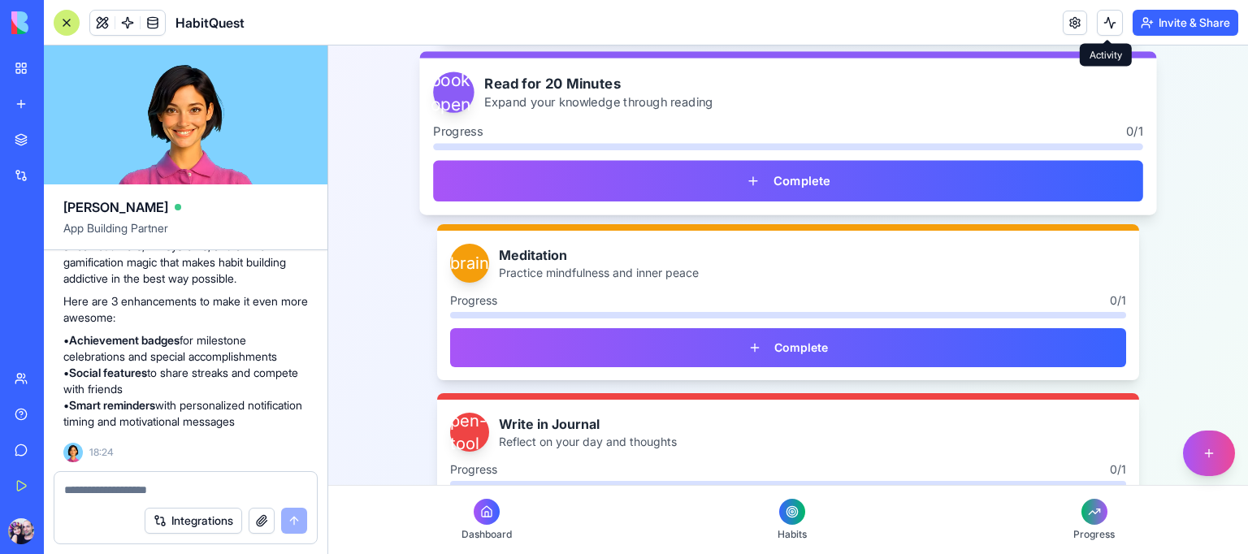
scroll to position [992, 0]
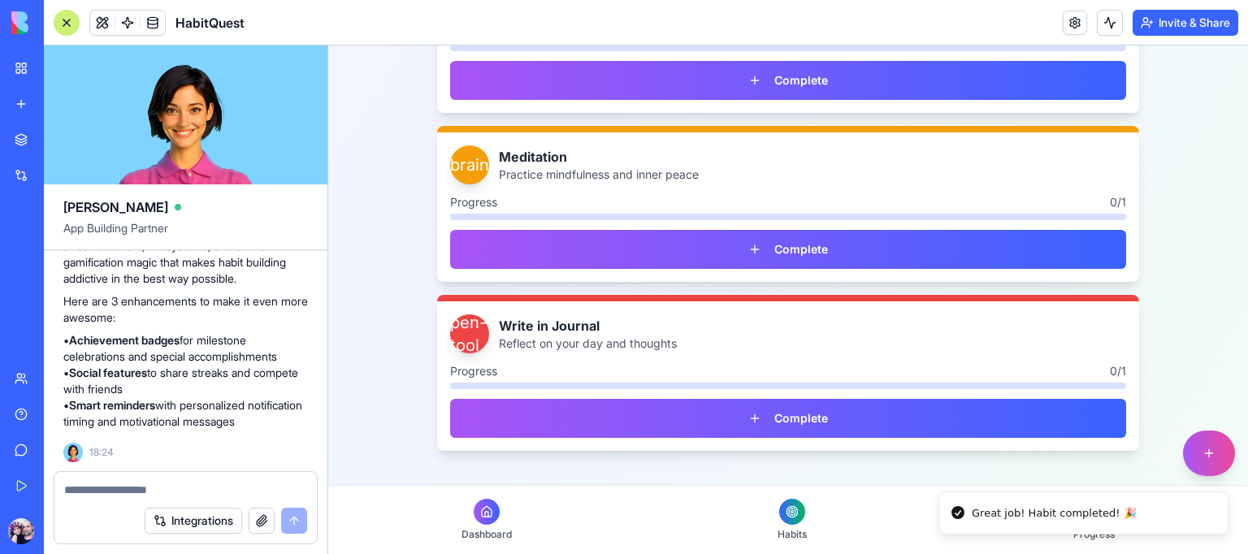
click at [783, 519] on div at bounding box center [792, 512] width 26 height 26
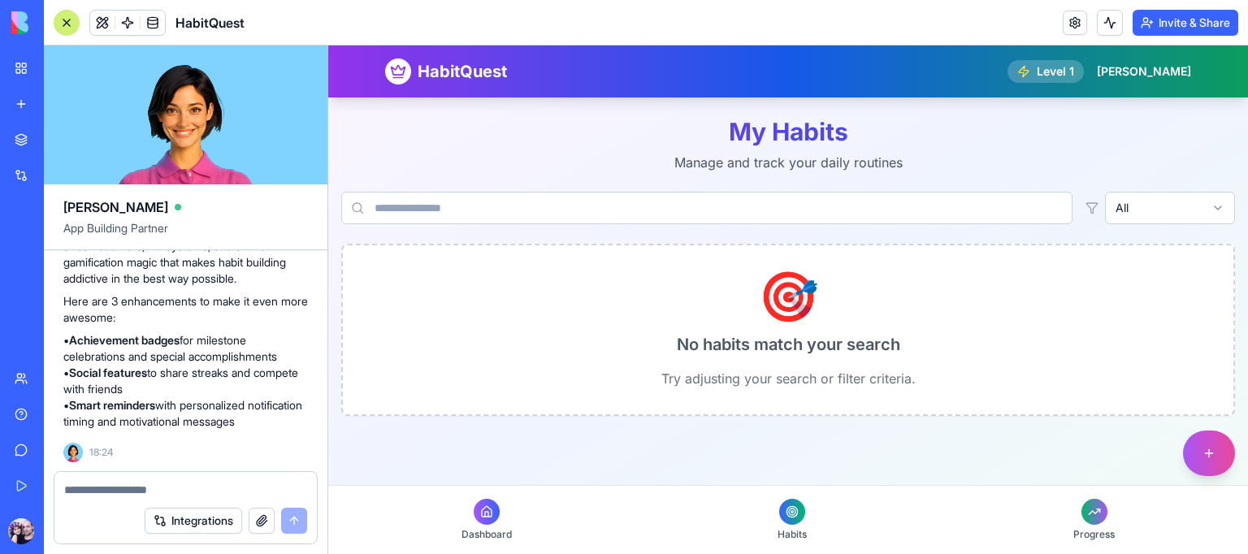
scroll to position [0, 0]
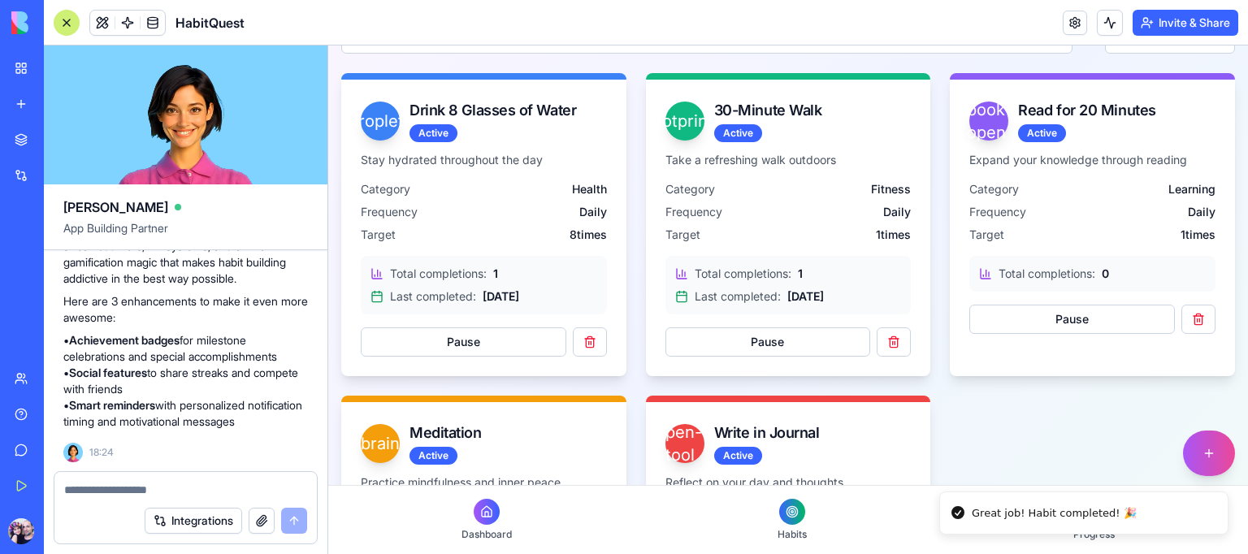
scroll to position [70, 0]
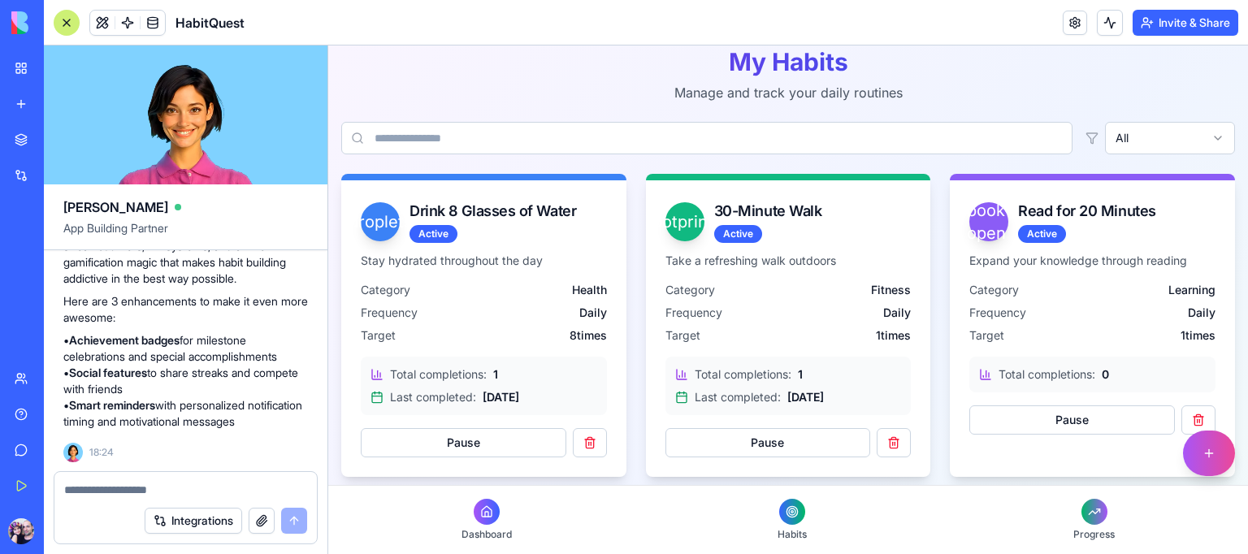
click at [488, 503] on div at bounding box center [487, 512] width 26 height 26
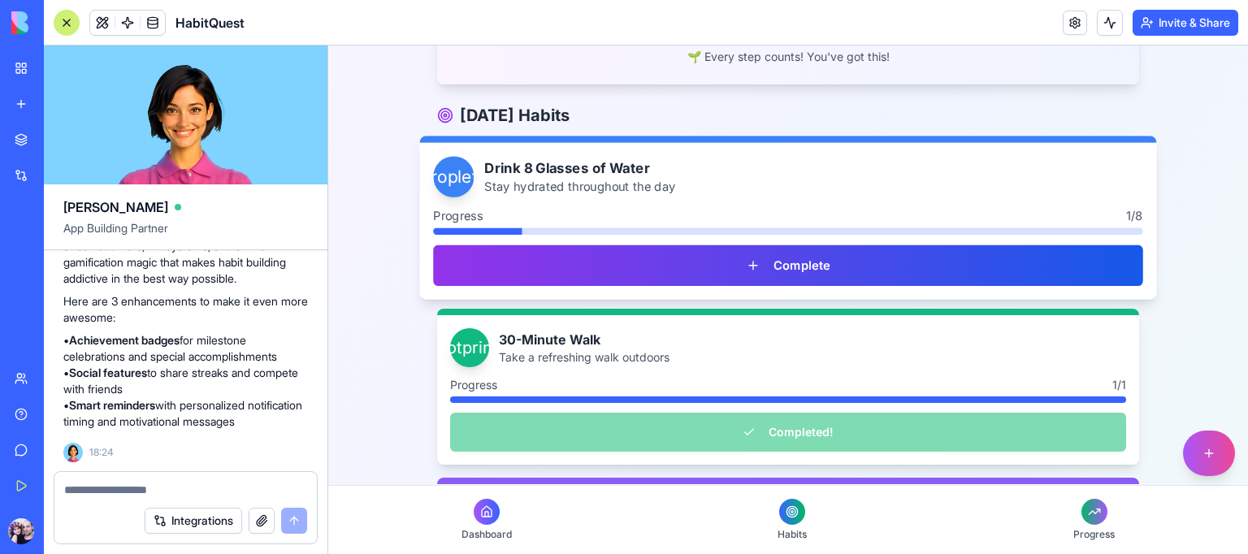
scroll to position [569, 0]
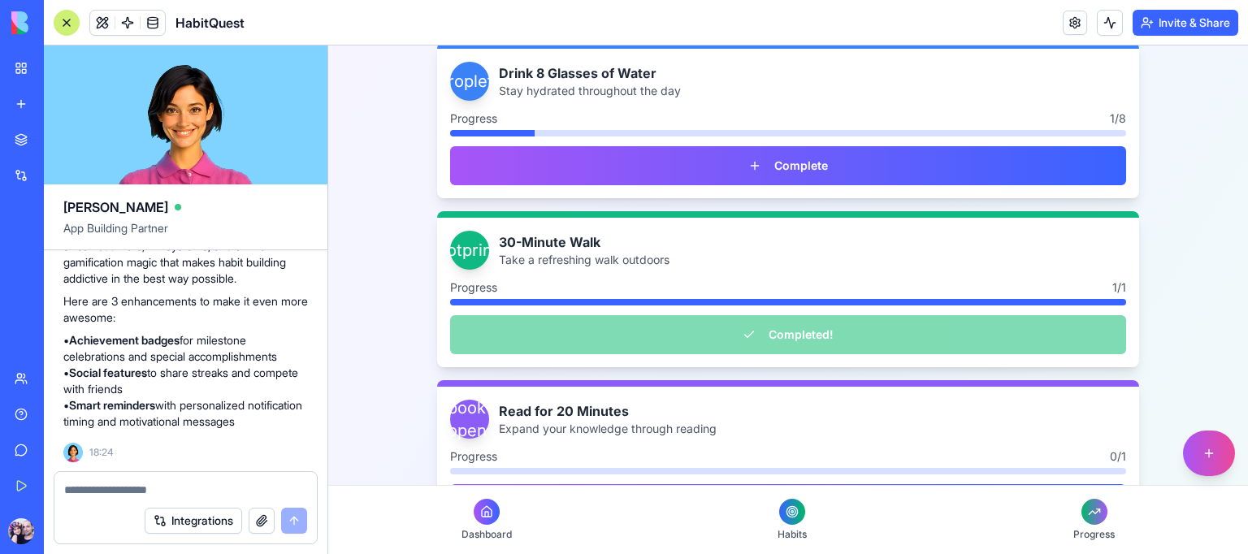
click at [1083, 519] on div at bounding box center [1095, 512] width 26 height 26
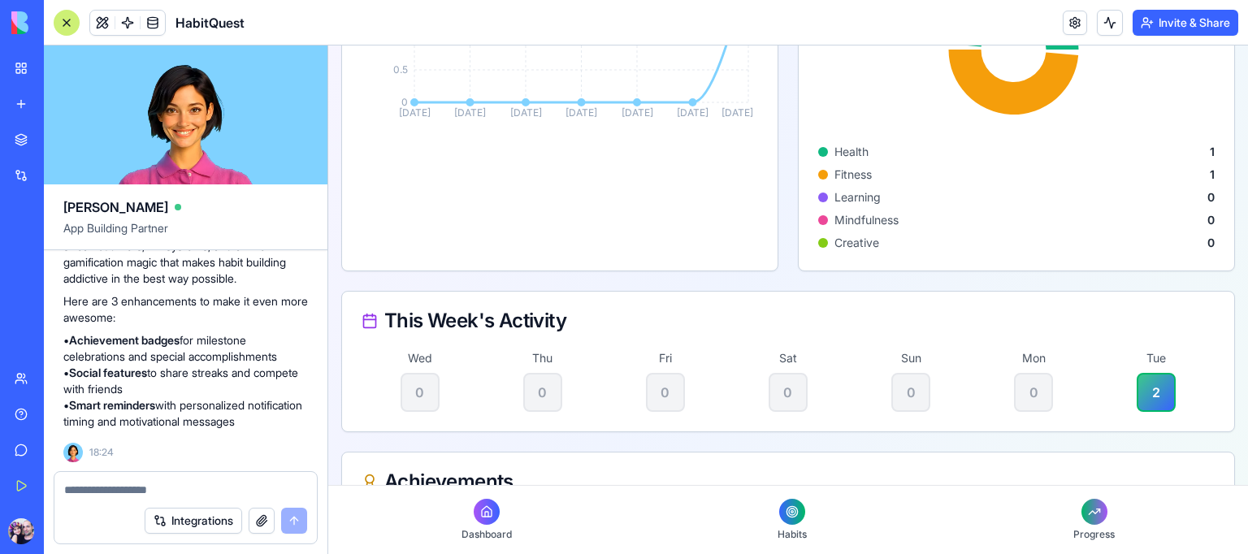
scroll to position [650, 0]
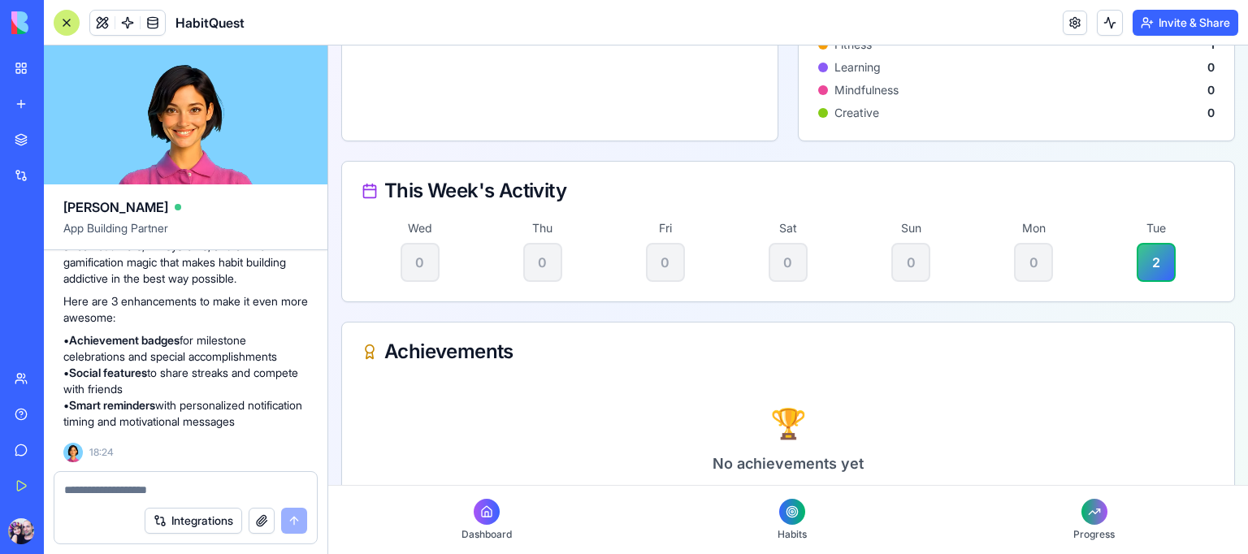
click at [527, 260] on div "0" at bounding box center [542, 262] width 39 height 39
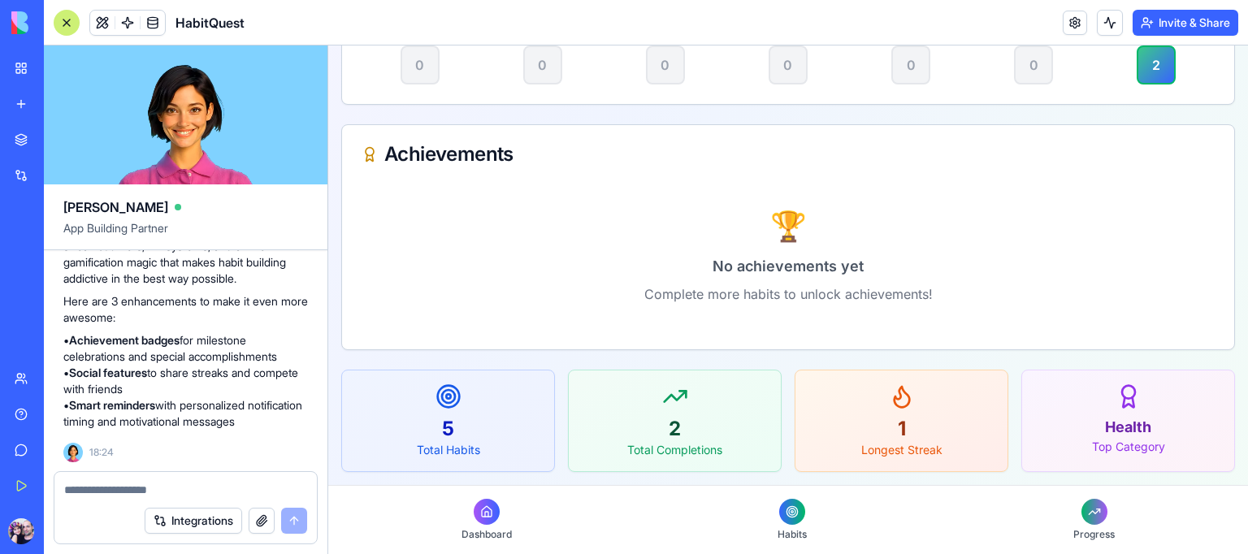
scroll to position [848, 0]
click at [501, 513] on link "Dashboard" at bounding box center [487, 519] width 76 height 55
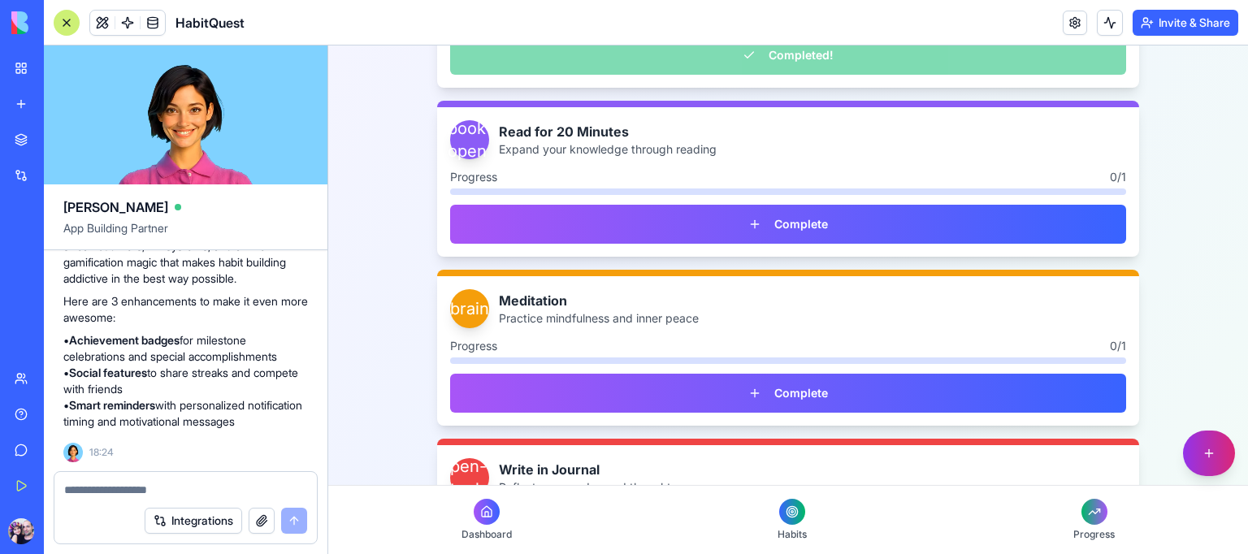
click at [1194, 460] on button "button" at bounding box center [1209, 454] width 52 height 46
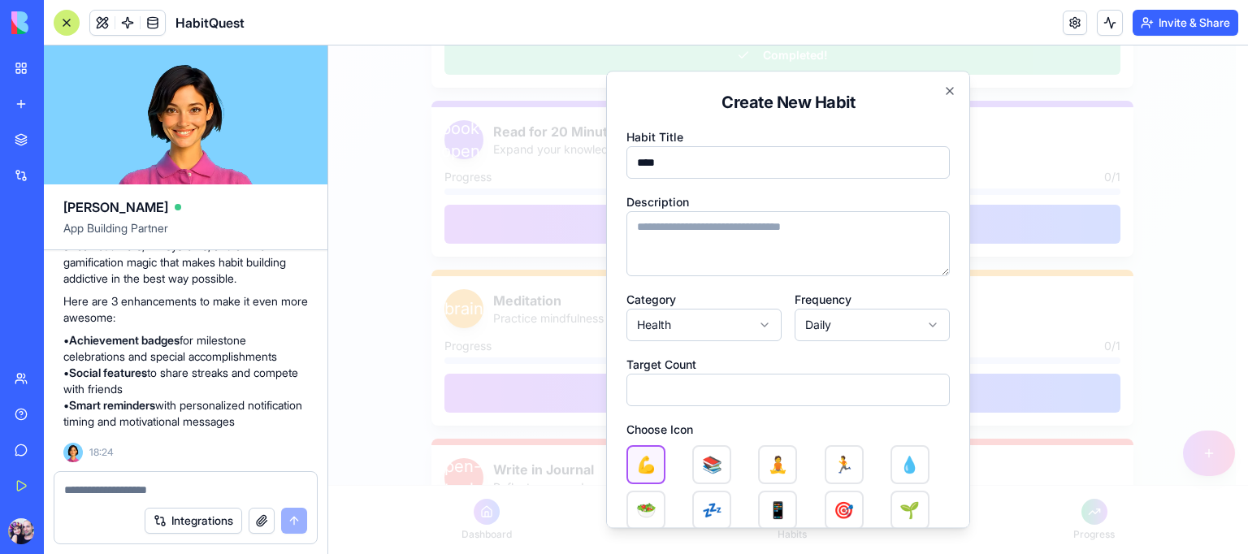
type input "****"
type textarea "**********"
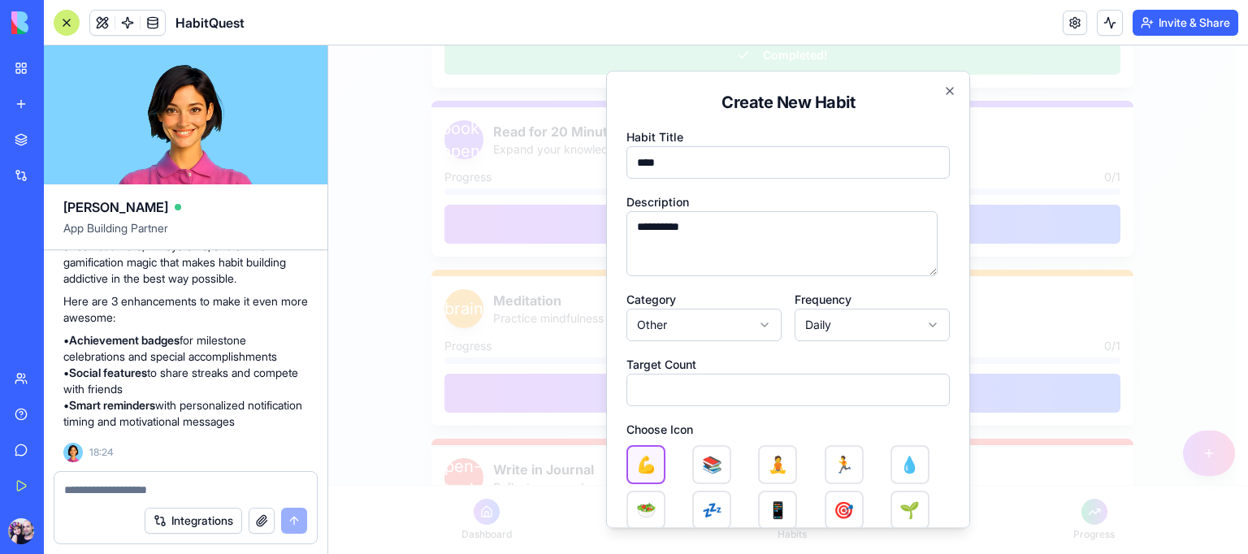
click at [761, 411] on form "**********" at bounding box center [788, 413] width 323 height 572
click at [757, 400] on input "*" at bounding box center [788, 390] width 323 height 33
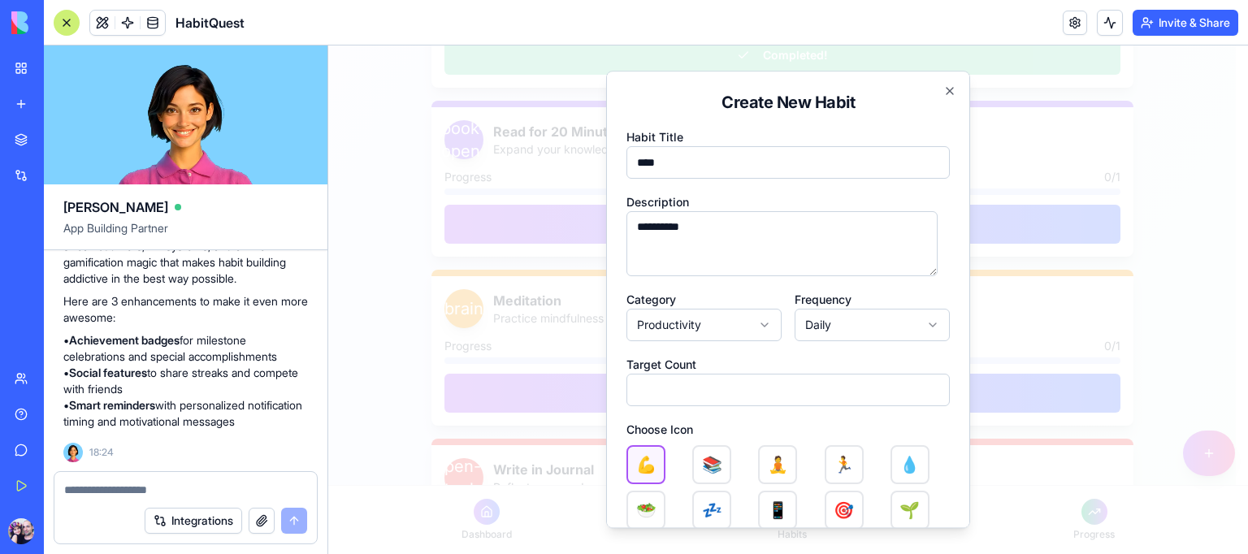
click at [944, 384] on div "**********" at bounding box center [788, 300] width 364 height 458
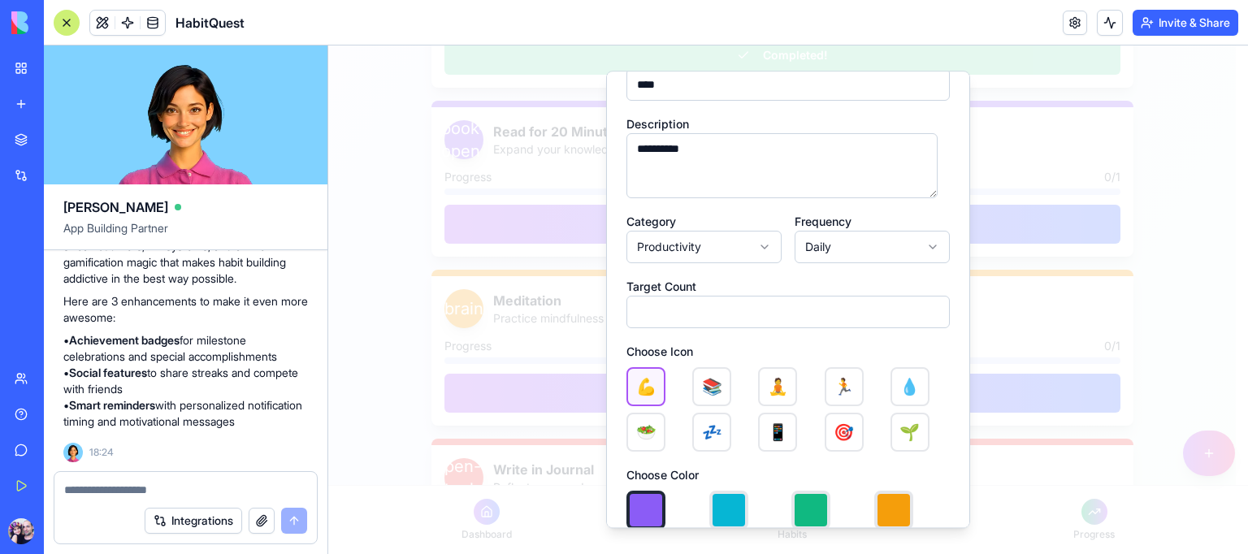
scroll to position [189, 0]
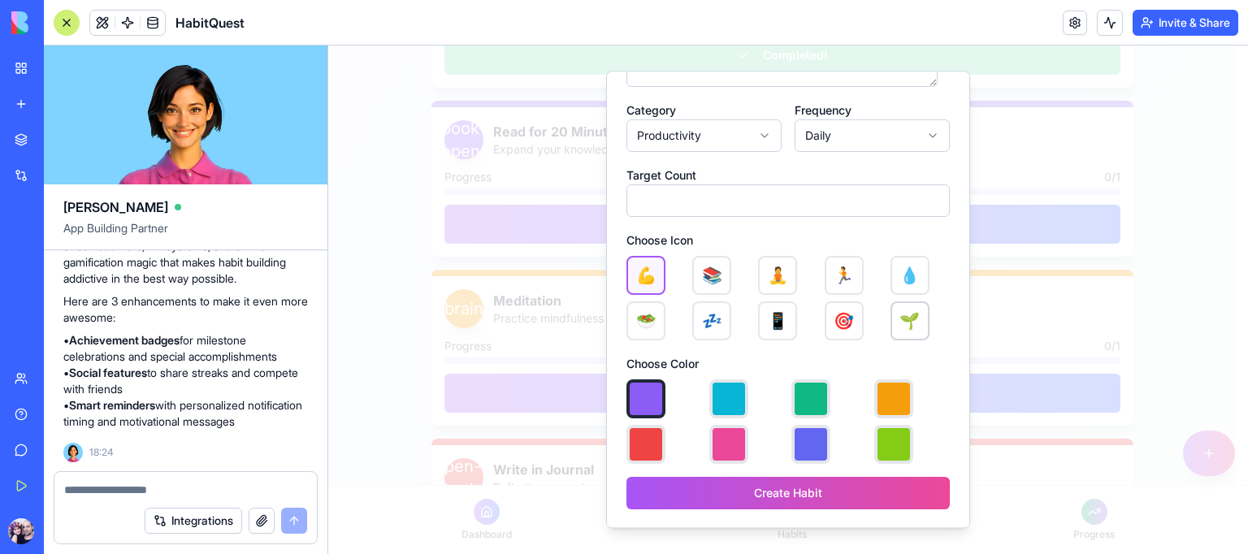
click at [900, 322] on button "🌱" at bounding box center [910, 321] width 39 height 39
click at [739, 402] on button "button" at bounding box center [728, 399] width 39 height 39
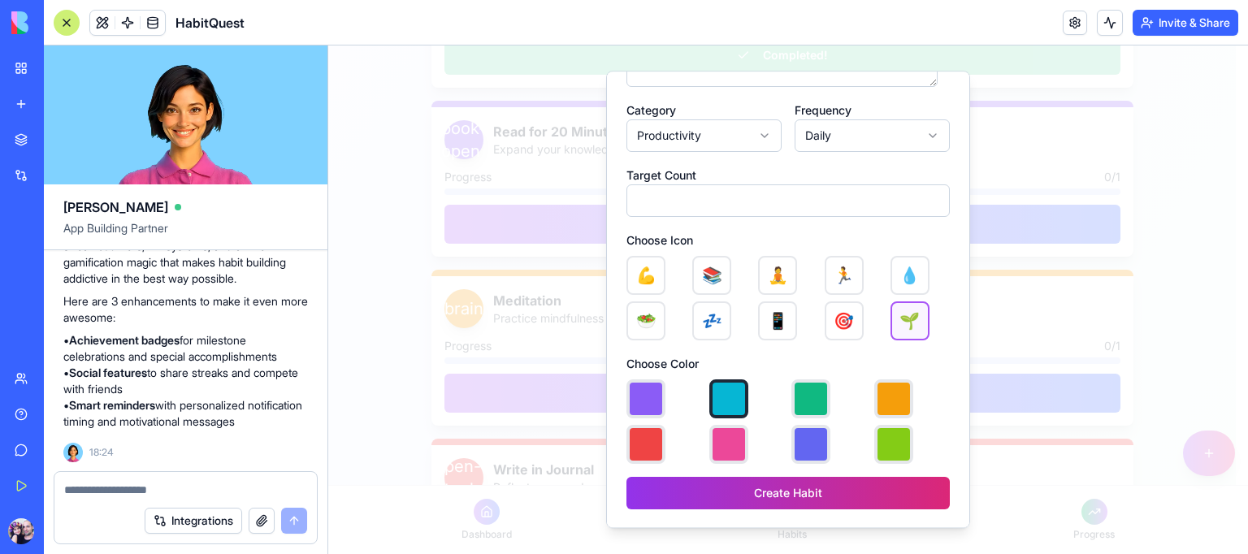
click at [768, 497] on button "Create Habit" at bounding box center [788, 493] width 323 height 33
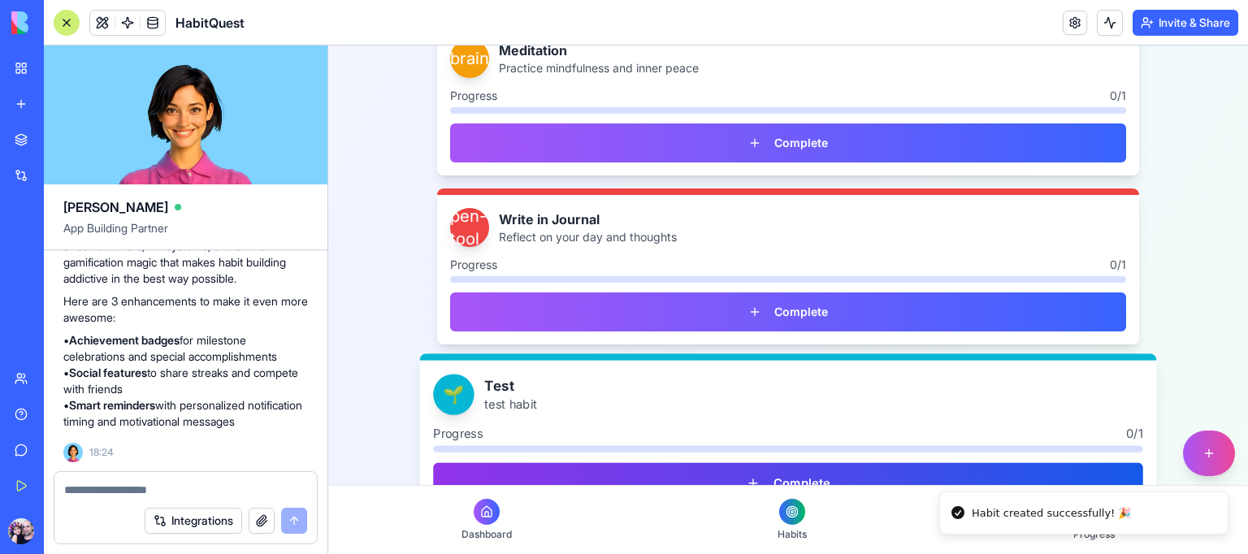
scroll to position [1161, 0]
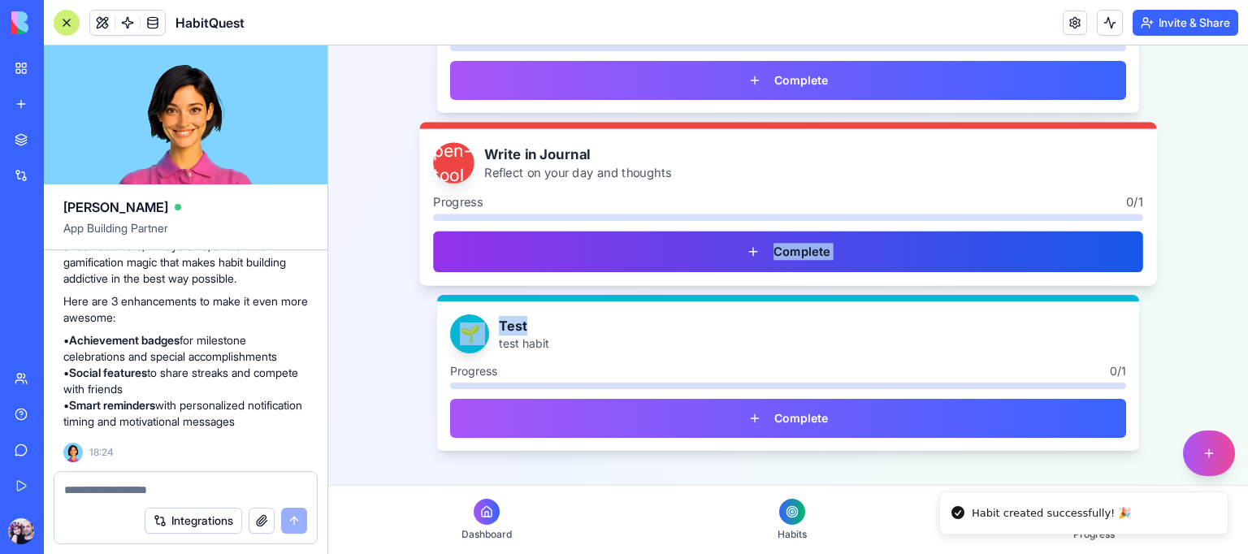
drag, startPoint x: 900, startPoint y: 332, endPoint x: 900, endPoint y: 253, distance: 78.8
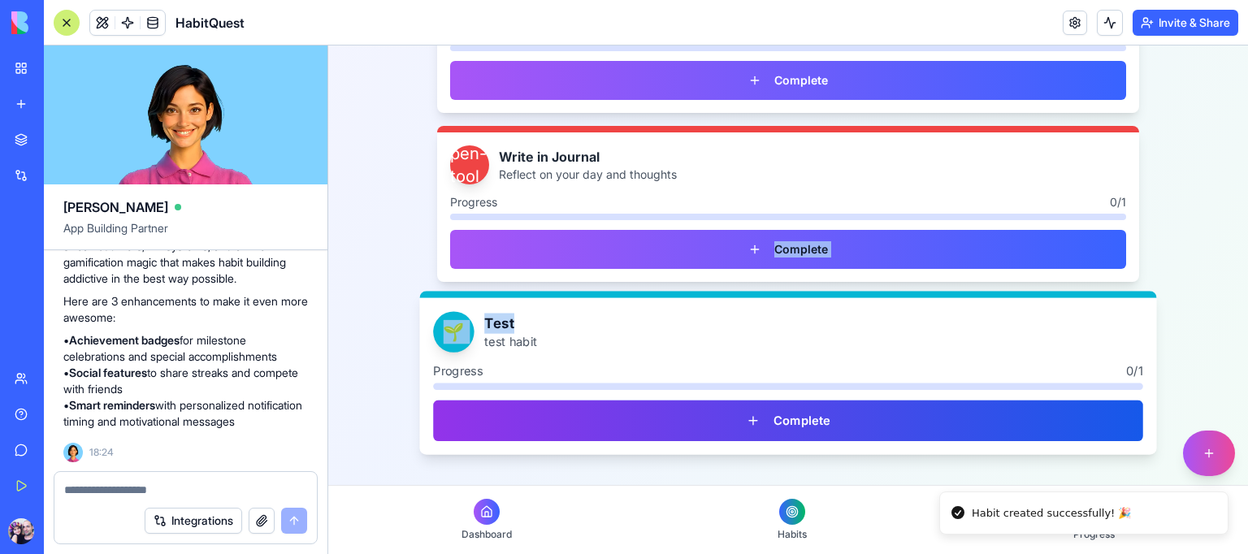
click at [818, 423] on button "Complete" at bounding box center [788, 421] width 710 height 41
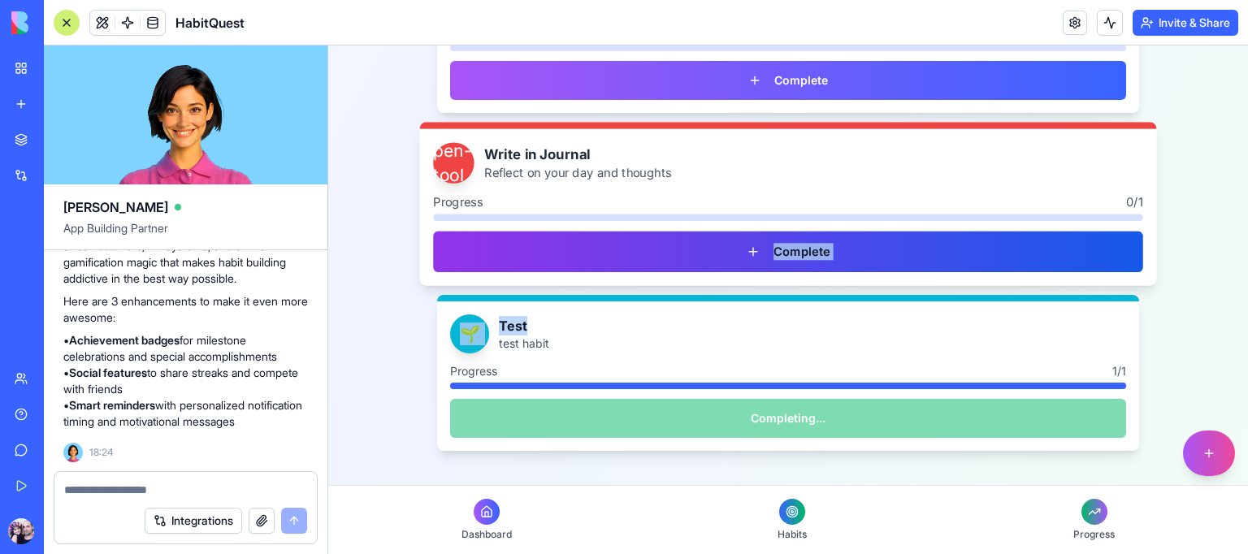
click at [1000, 256] on button "Complete" at bounding box center [788, 252] width 710 height 41
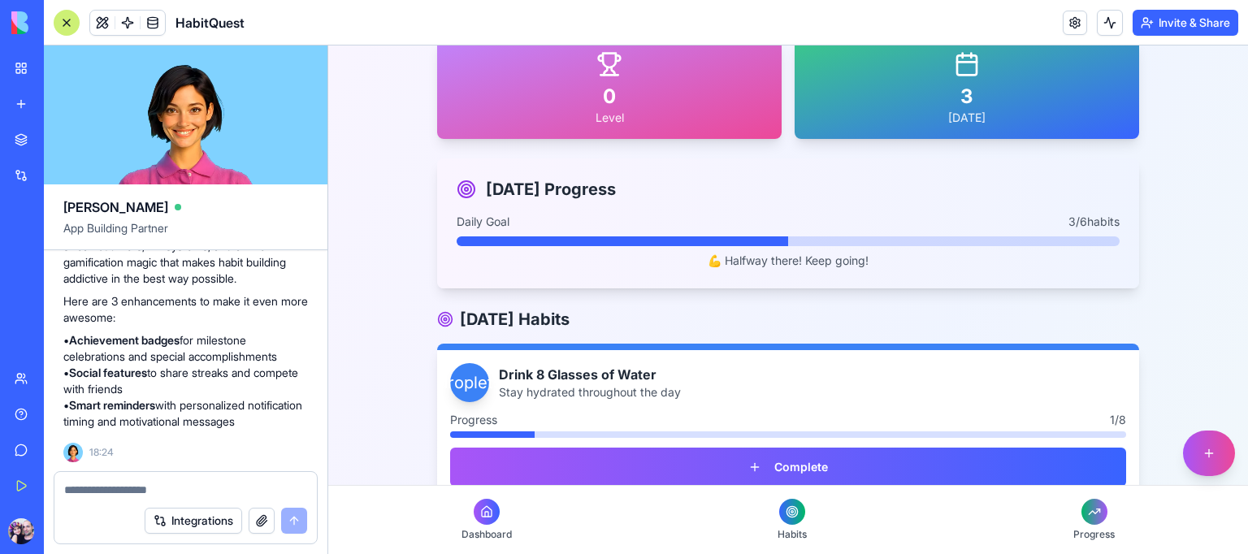
scroll to position [0, 0]
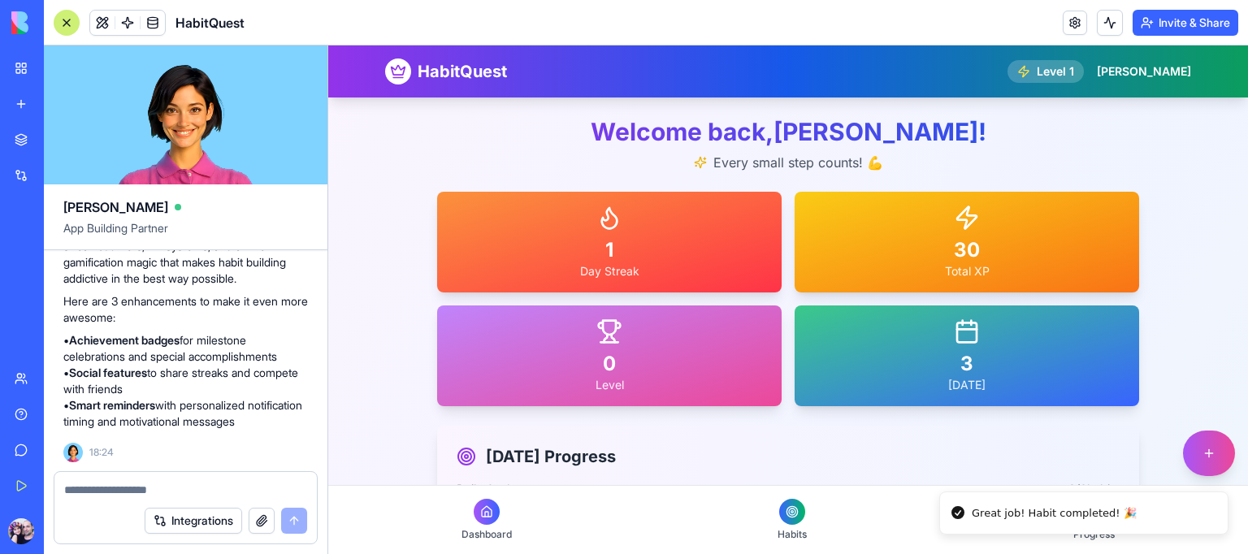
click at [1074, 69] on span "Level 1" at bounding box center [1055, 71] width 37 height 16
click at [1154, 67] on div "[PERSON_NAME]" at bounding box center [1144, 71] width 94 height 16
click at [1074, 68] on span "Level 1" at bounding box center [1055, 71] width 37 height 16
click at [435, 71] on h1 "HabitQuest" at bounding box center [462, 71] width 89 height 23
click at [72, 15] on div at bounding box center [67, 23] width 26 height 26
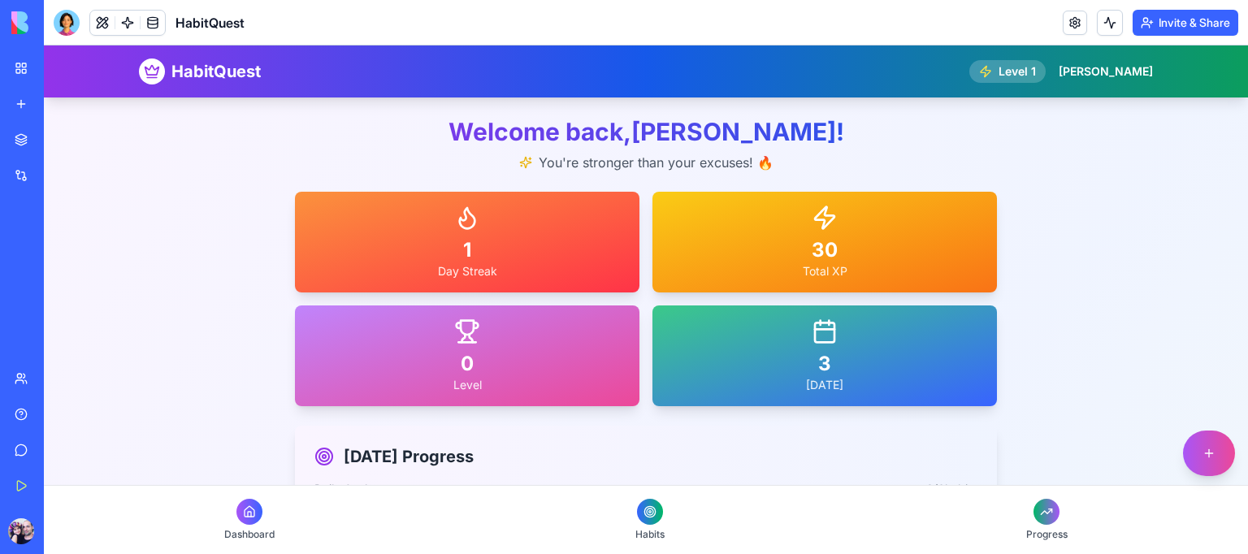
click at [68, 18] on div at bounding box center [67, 23] width 26 height 26
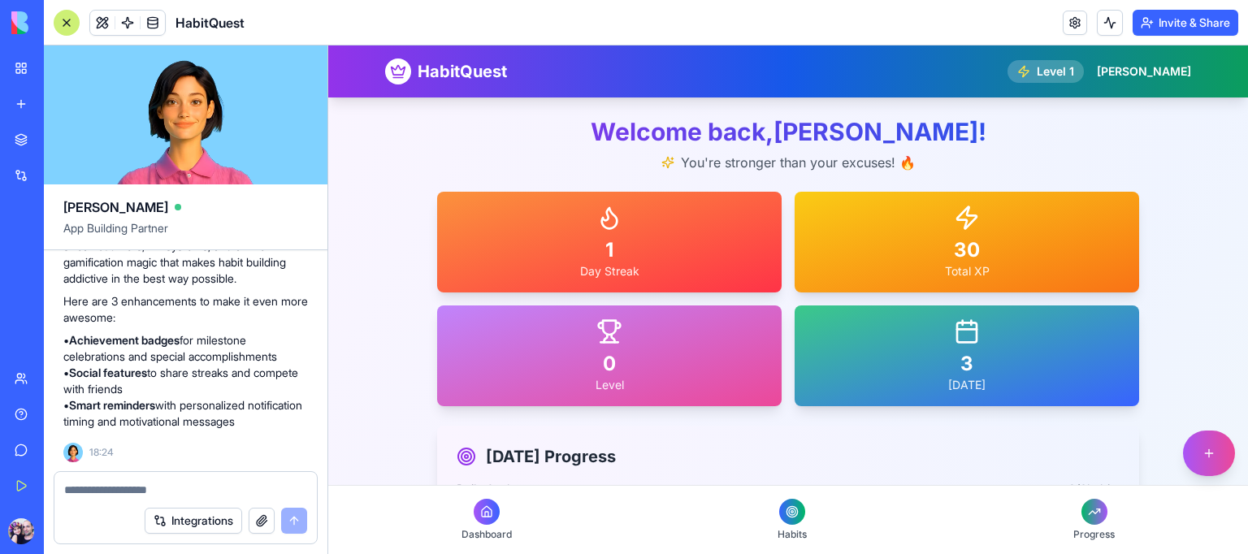
click at [185, 486] on textarea at bounding box center [185, 490] width 243 height 16
click at [188, 522] on button "Integrations" at bounding box center [194, 521] width 98 height 26
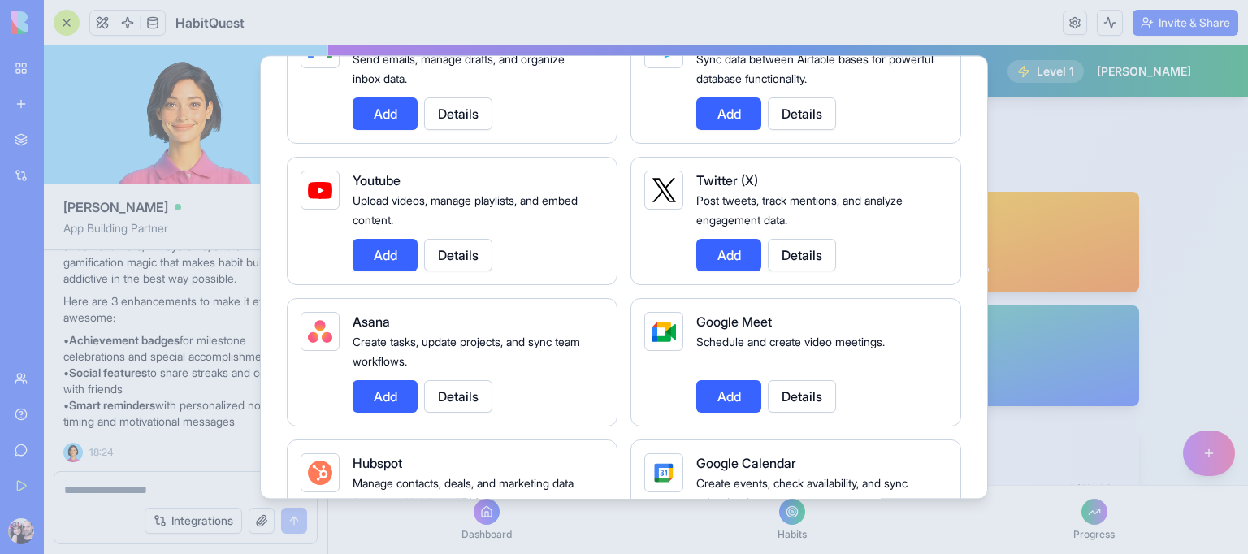
scroll to position [813, 0]
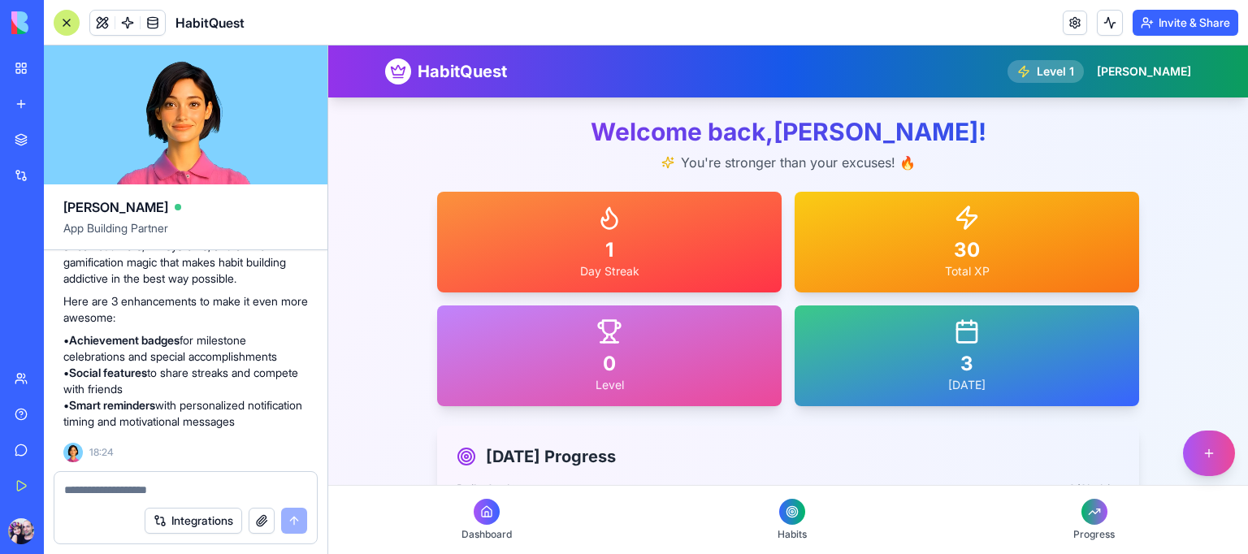
click at [199, 489] on textarea at bounding box center [185, 490] width 243 height 16
type textarea "**********"
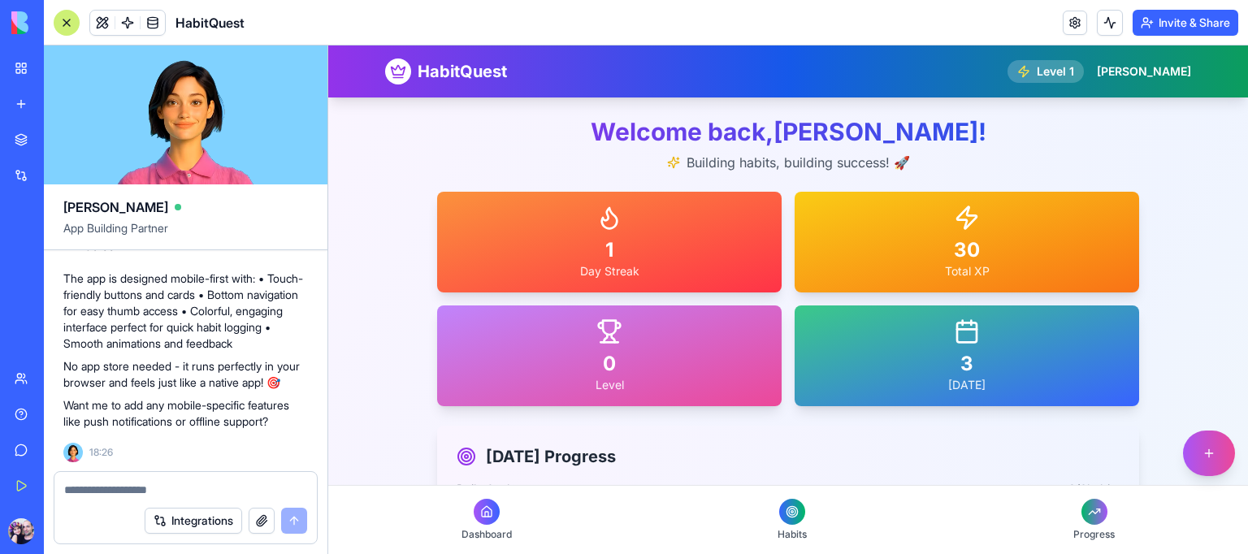
scroll to position [1422, 0]
click at [1222, 24] on button "Invite & Share" at bounding box center [1186, 23] width 106 height 26
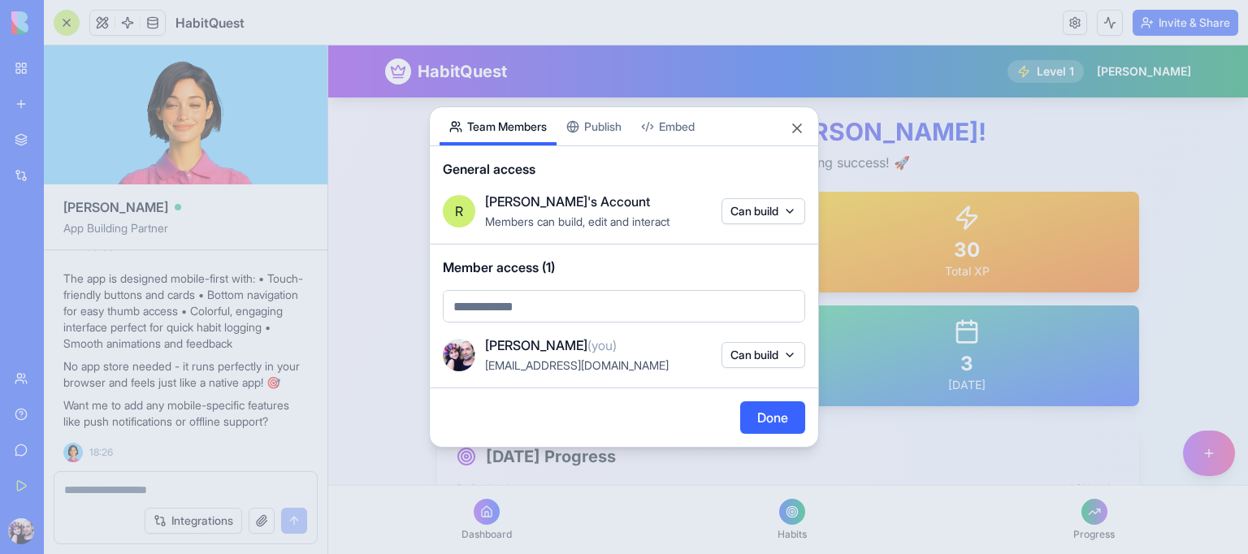
click at [606, 124] on div "Share App Team Members Publish Embed General access [PERSON_NAME]'s Account Mem…" at bounding box center [624, 276] width 390 height 341
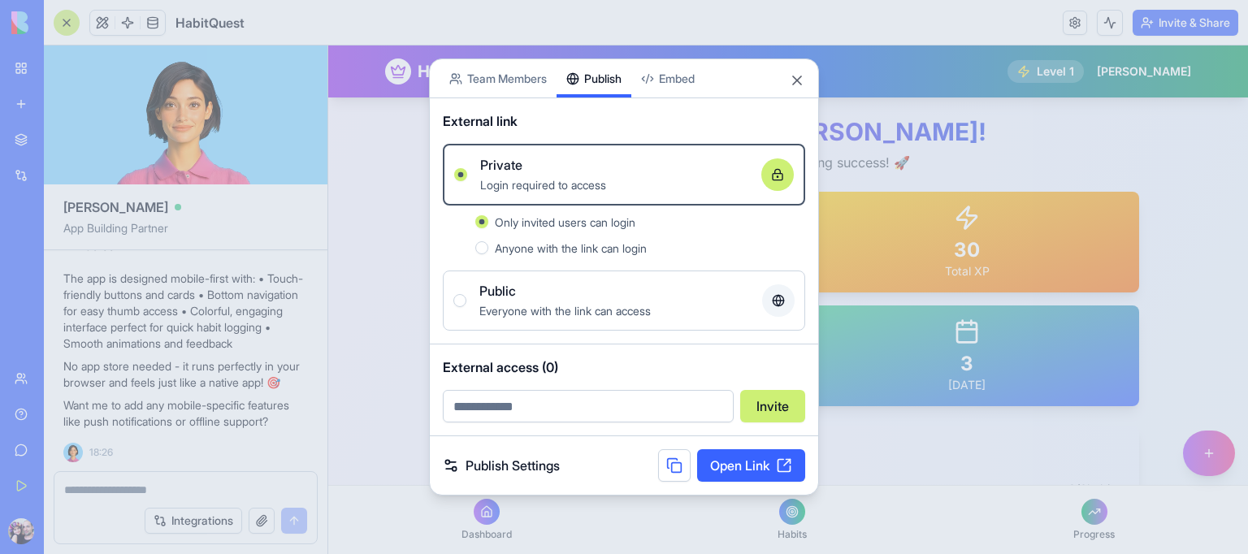
click at [507, 296] on span "Public" at bounding box center [497, 291] width 37 height 20
click at [466, 296] on button "Public Everyone with the link can access" at bounding box center [459, 300] width 13 height 13
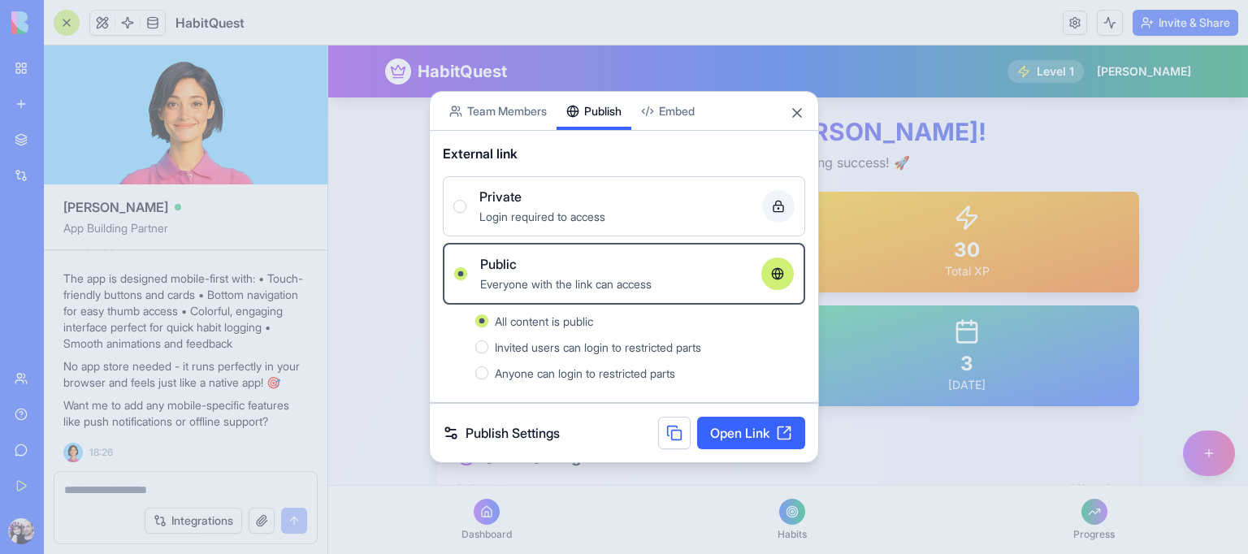
click at [748, 434] on link "Open Link" at bounding box center [751, 433] width 108 height 33
